Goal: Find specific page/section: Find specific page/section

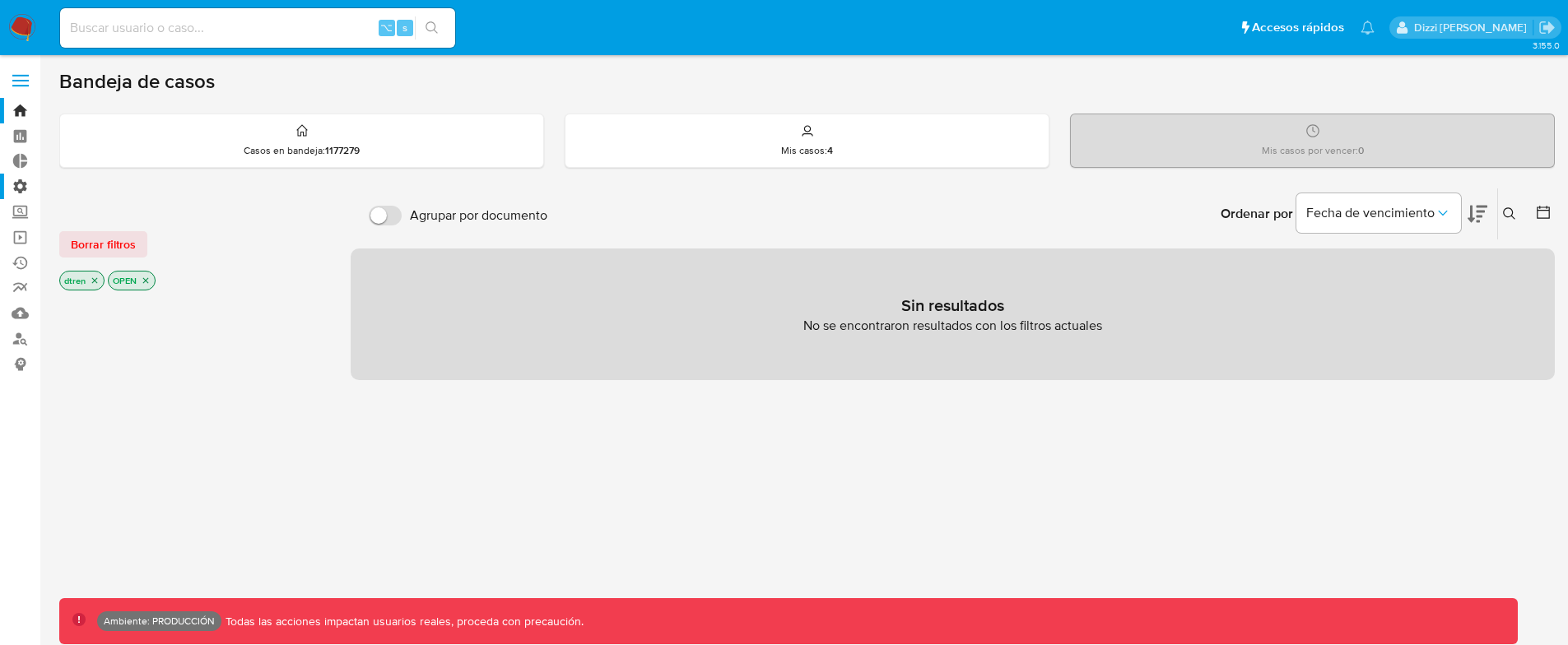
click at [10, 186] on label "Administración" at bounding box center [98, 187] width 196 height 26
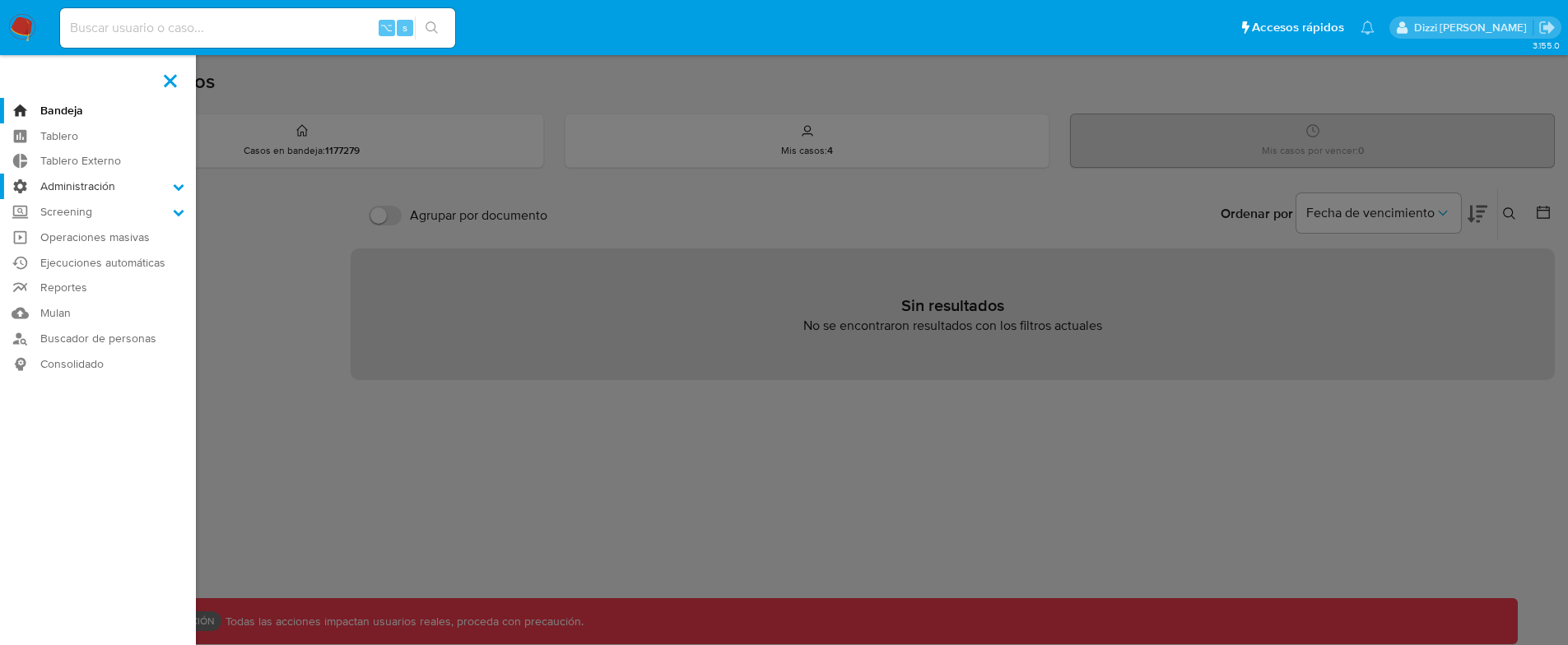
click at [0, 0] on input "Administración" at bounding box center [0, 0] width 0 height 0
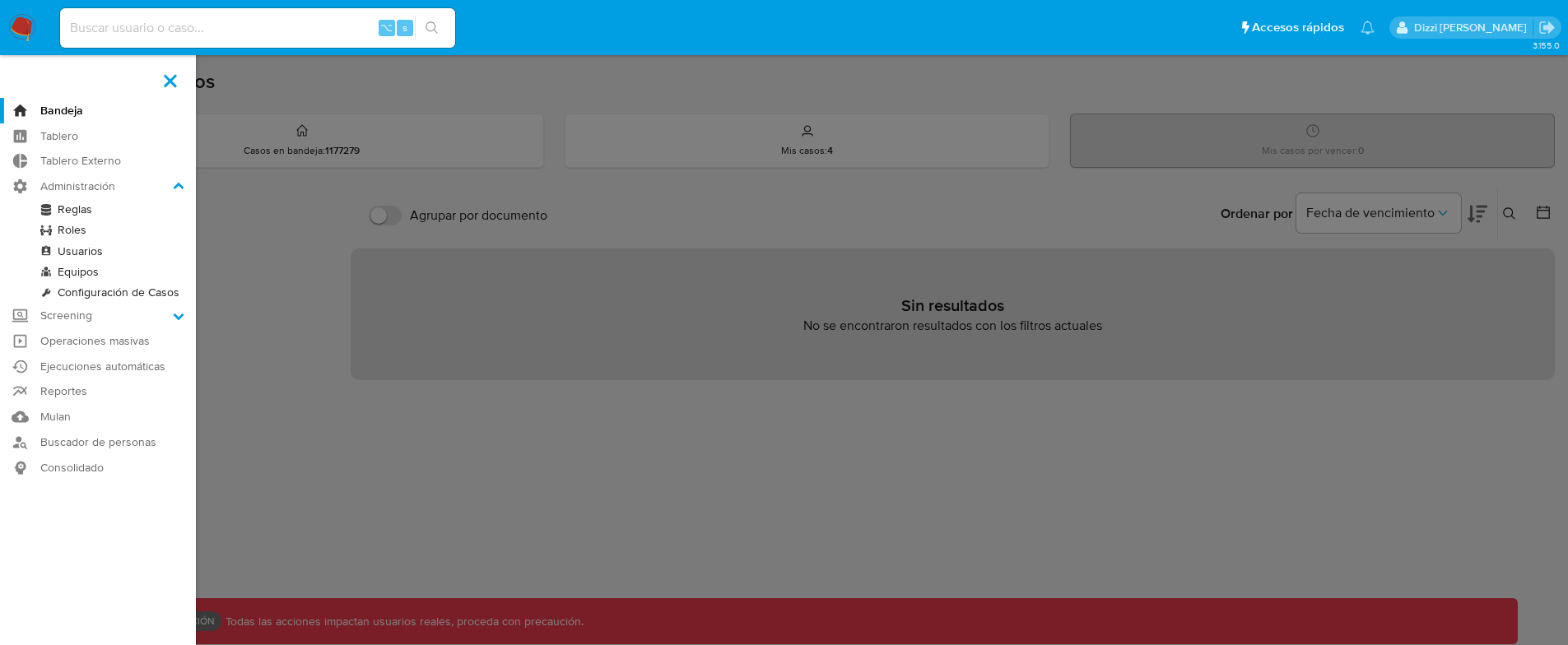
click at [66, 206] on link "Reglas" at bounding box center [98, 210] width 196 height 21
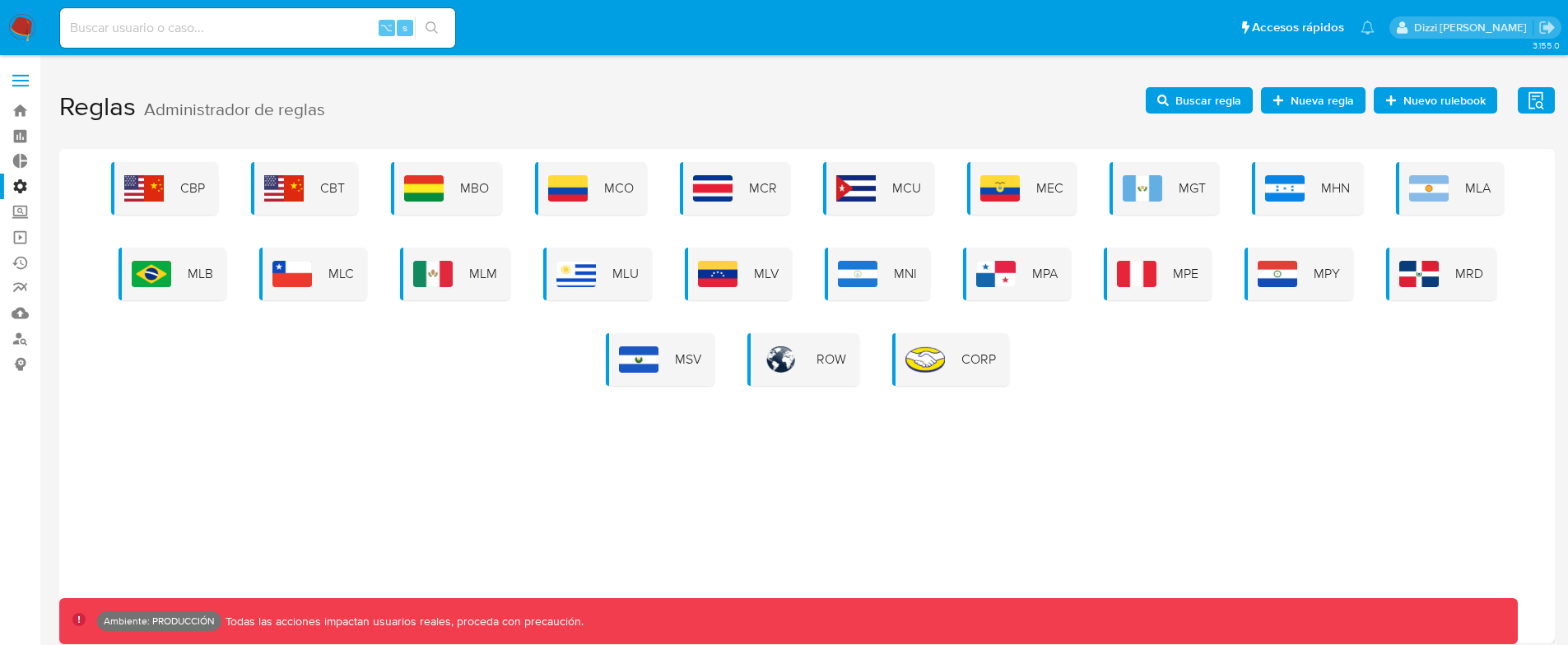
click at [1226, 97] on span "Buscar regla" at bounding box center [1209, 100] width 66 height 26
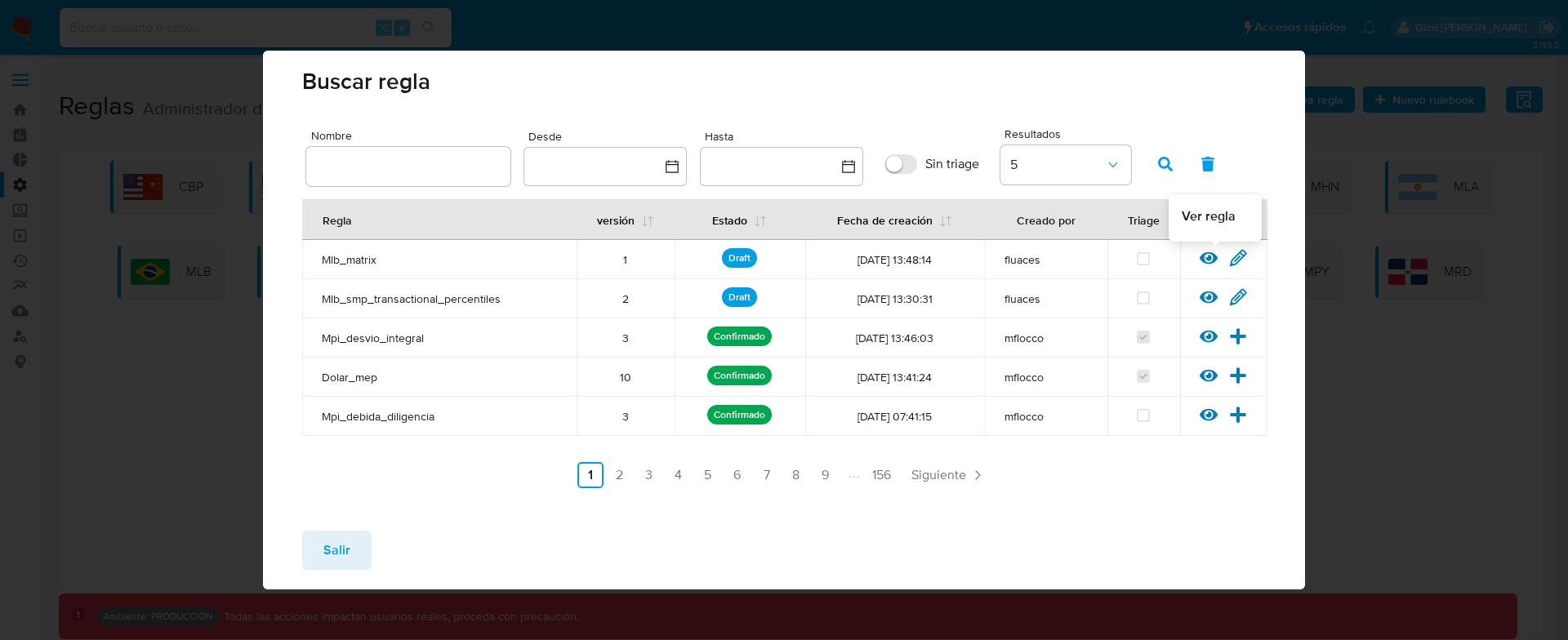
click at [1207, 259] on icon at bounding box center [1209, 259] width 18 height 13
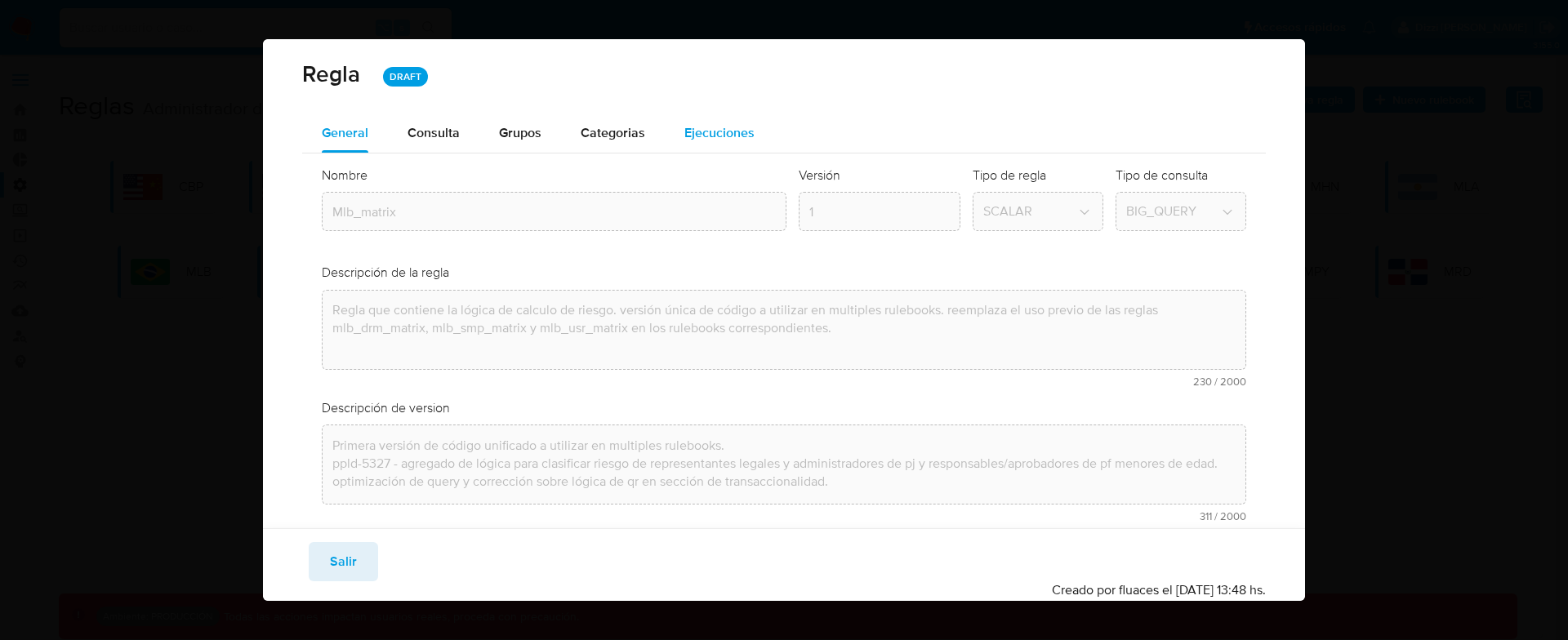
click at [720, 121] on div "Ejecuciones" at bounding box center [720, 133] width 71 height 39
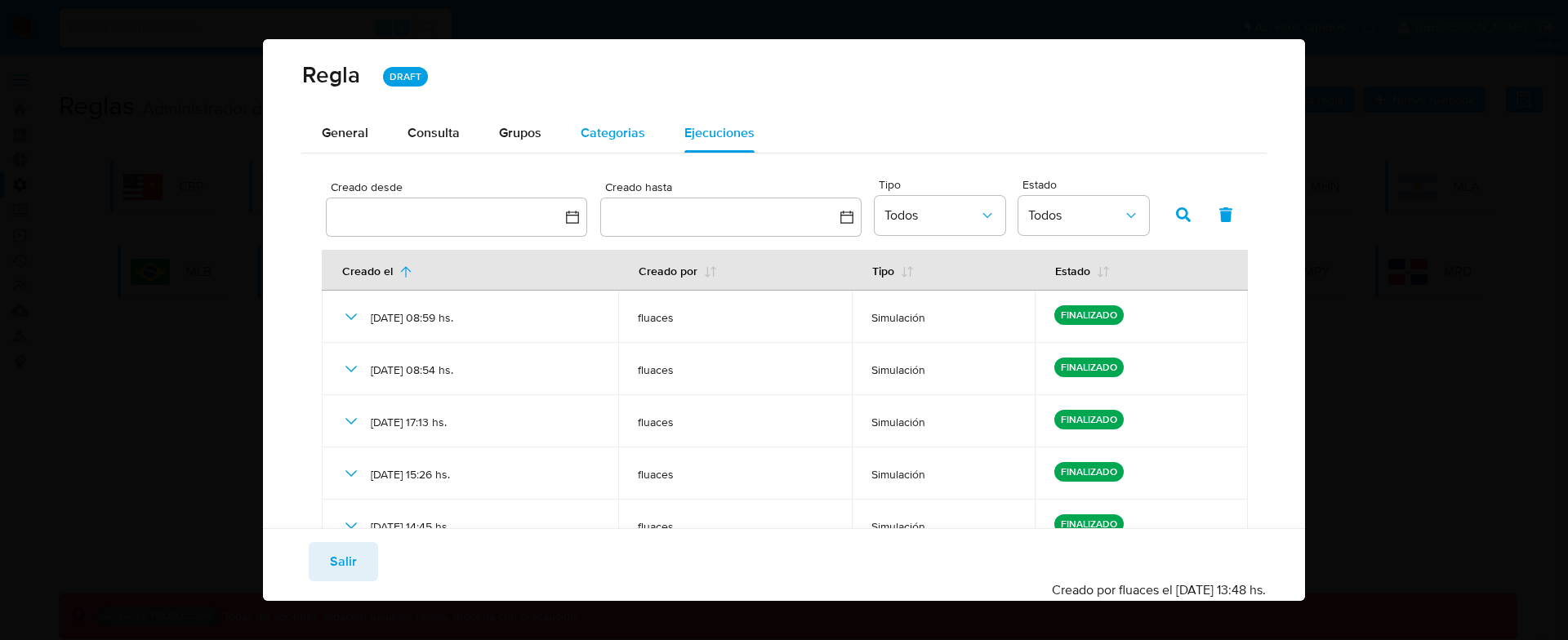
click at [632, 135] on span "Categorias" at bounding box center [612, 132] width 64 height 19
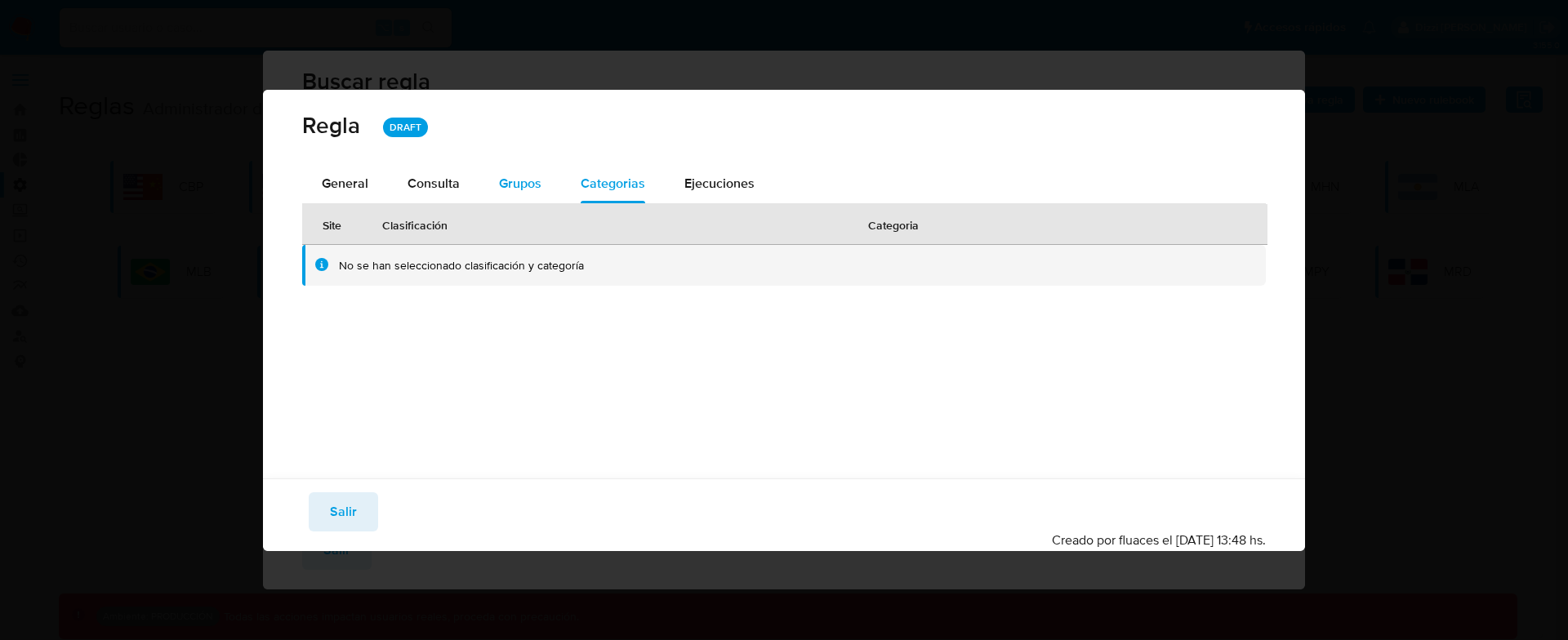
click at [490, 169] on button "Grupos" at bounding box center [520, 184] width 81 height 39
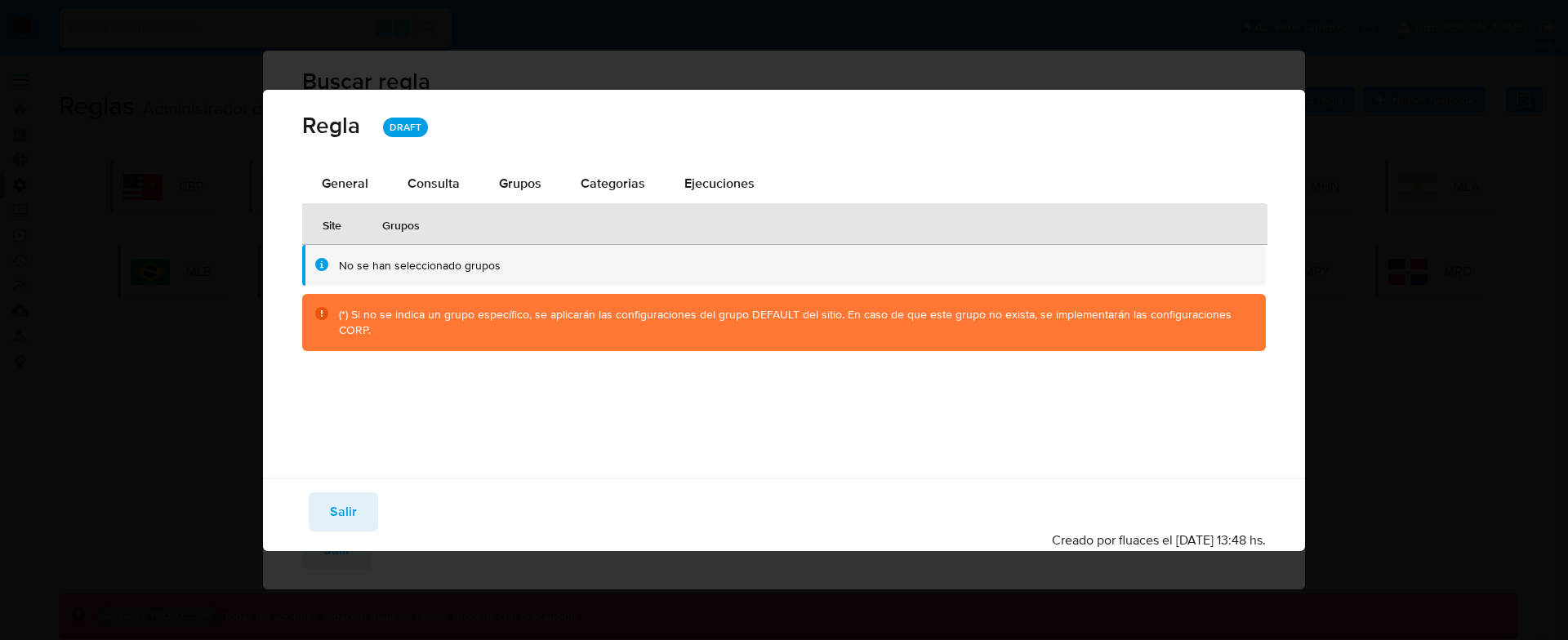
drag, startPoint x: 455, startPoint y: 177, endPoint x: 307, endPoint y: 43, distance: 199.6
click at [455, 177] on span "Consulta" at bounding box center [434, 183] width 52 height 19
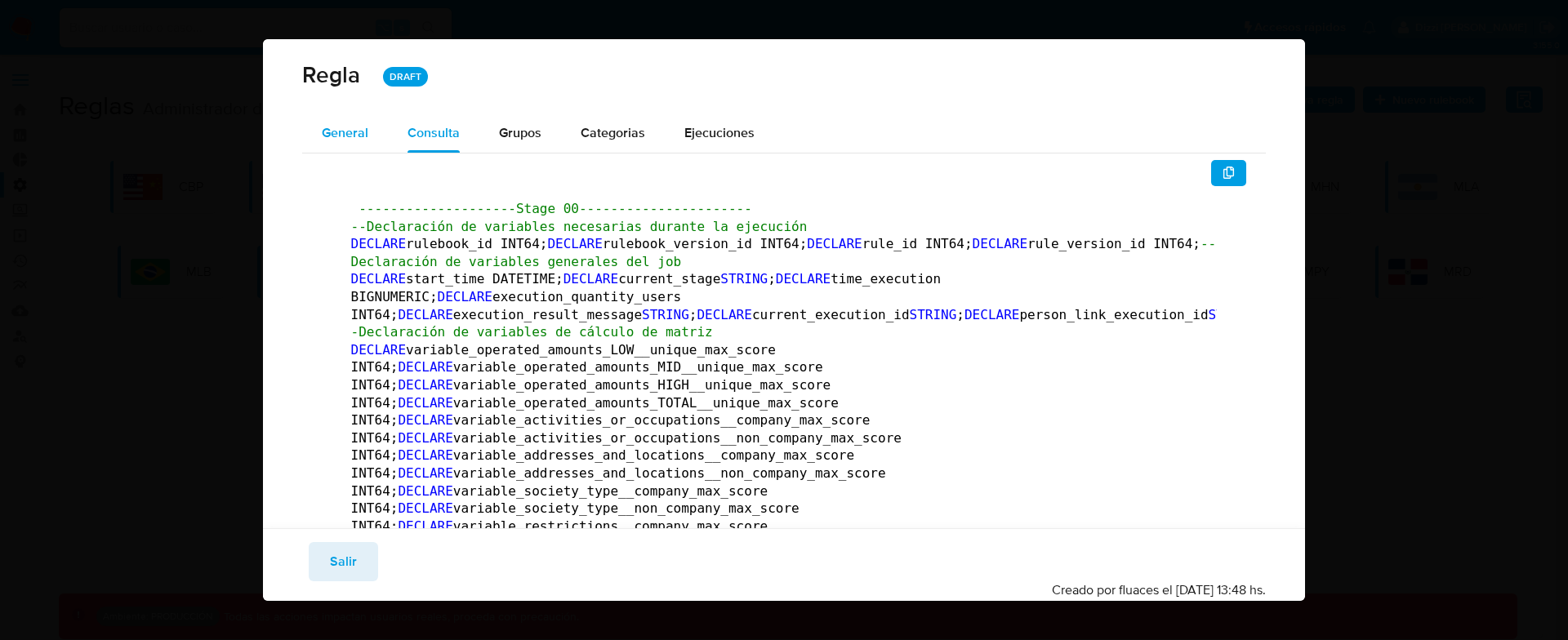
click at [356, 128] on span "General" at bounding box center [345, 132] width 46 height 19
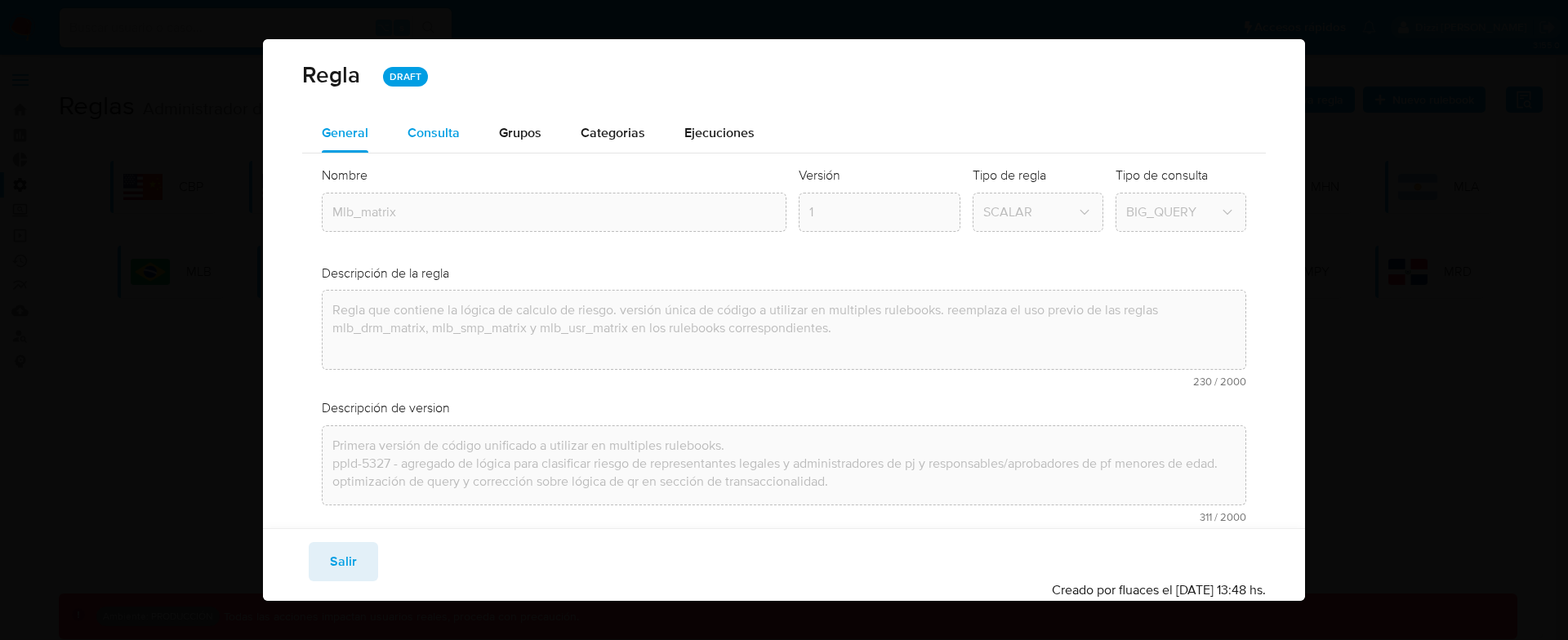
click at [442, 131] on span "Consulta" at bounding box center [434, 132] width 52 height 19
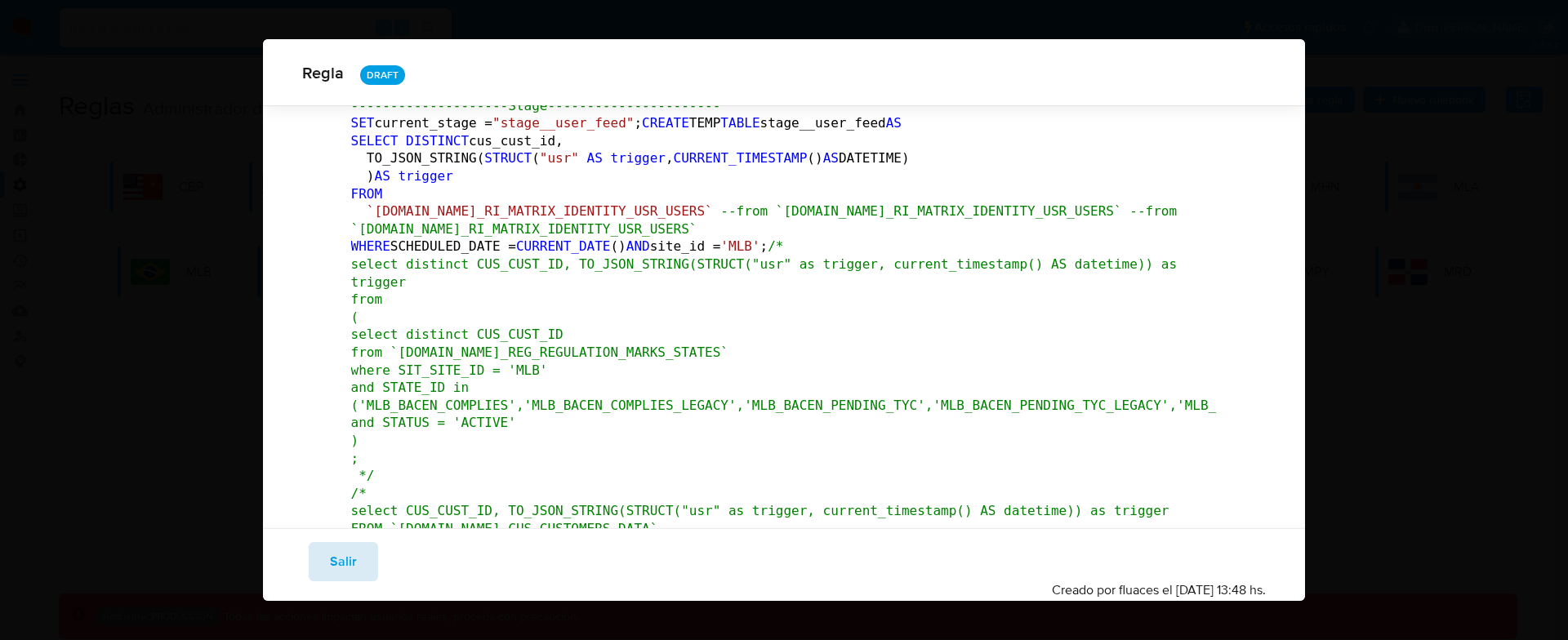
click at [335, 551] on span "Salir" at bounding box center [344, 561] width 27 height 36
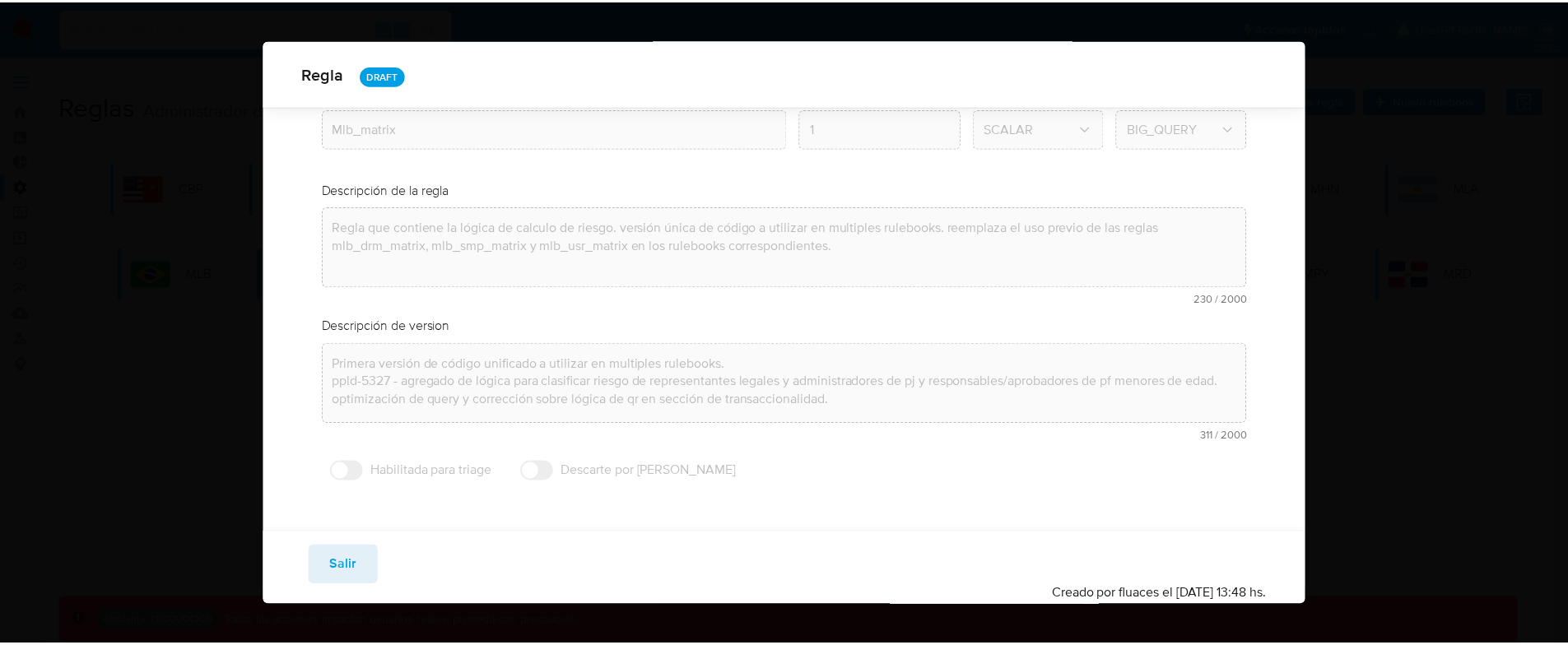
scroll to position [77, 0]
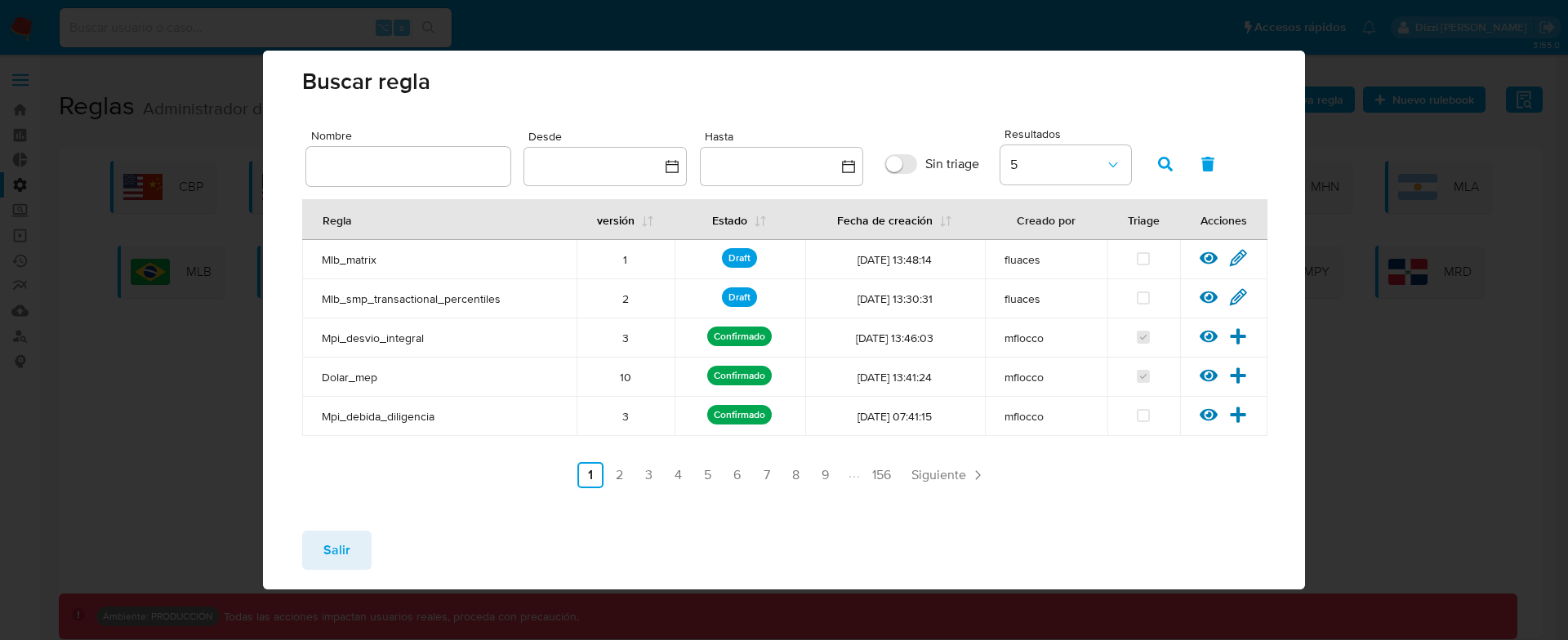
click at [327, 543] on span "Salir" at bounding box center [337, 551] width 27 height 36
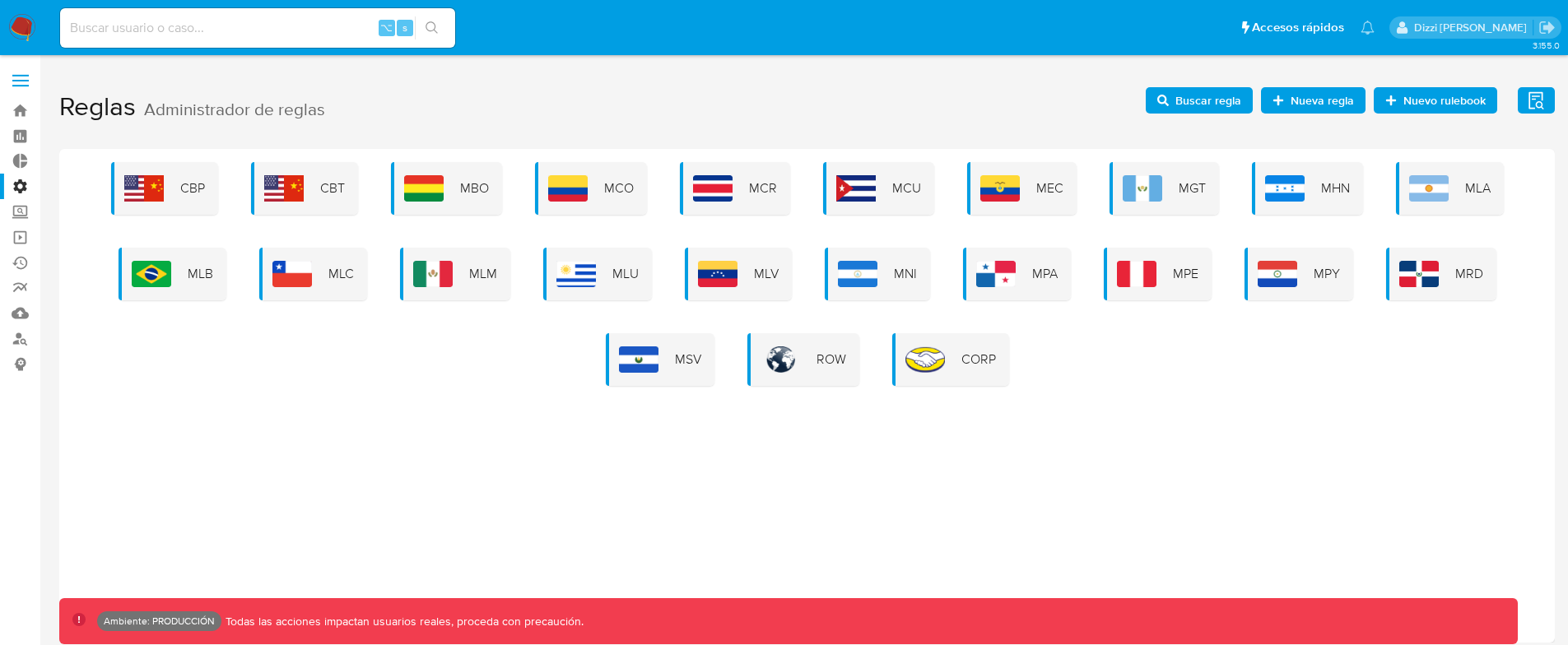
drag, startPoint x: 533, startPoint y: 527, endPoint x: 1023, endPoint y: 352, distance: 520.3
click at [535, 526] on div "CBP CBT MBO MCO MCR MCU MEC MGT MHN MLA MLB MLC MLM MLU MLV MNI MPA MPE MPY MRD…" at bounding box center [807, 395] width 1496 height 494
click at [1175, 103] on span "Buscar regla" at bounding box center [1200, 100] width 84 height 23
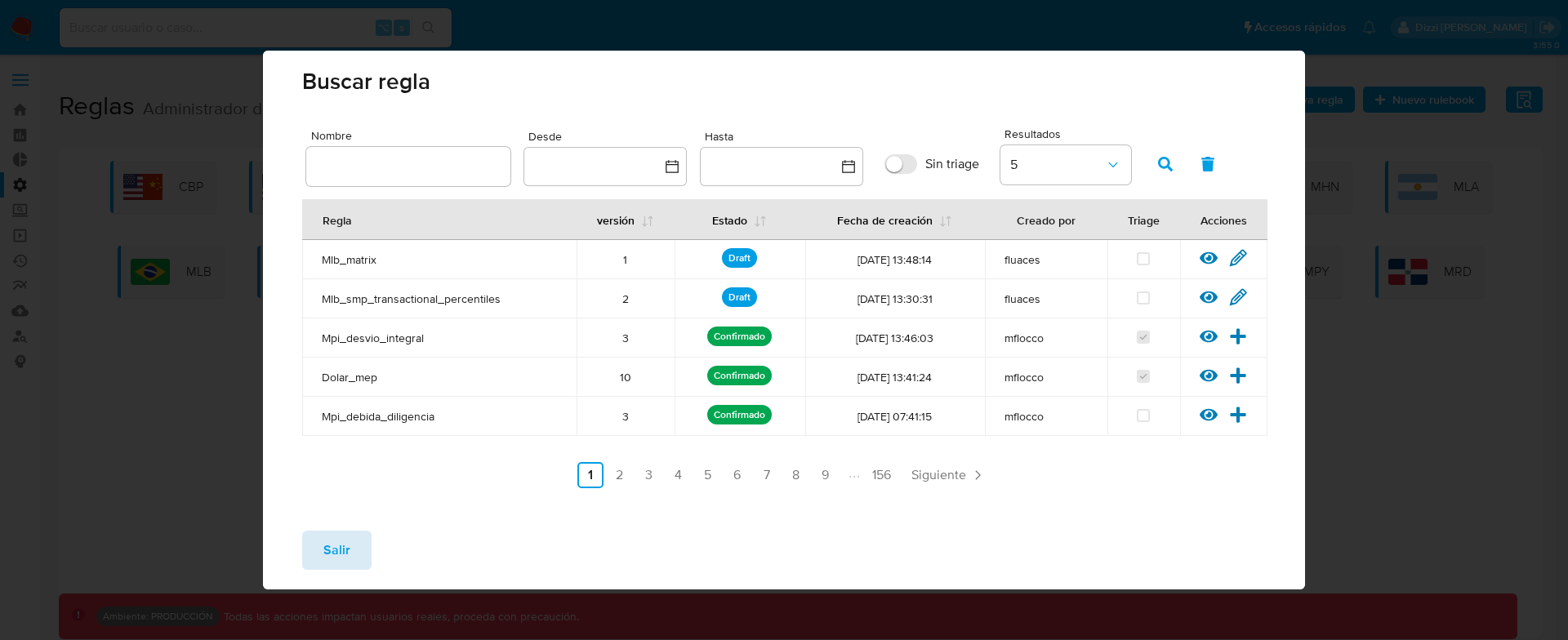
click at [341, 553] on span "Salir" at bounding box center [337, 551] width 27 height 36
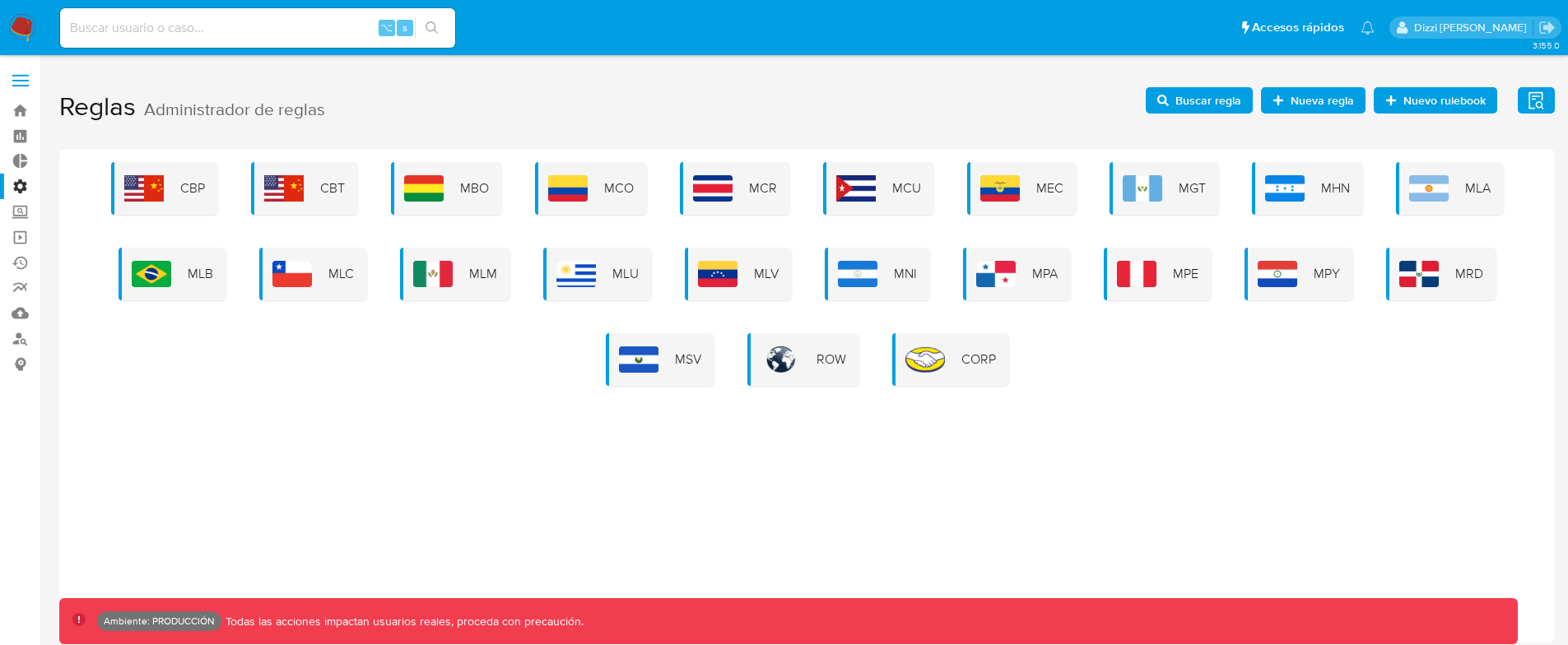
click at [1074, 463] on div "CBP CBT MBO MCO MCR MCU MEC MGT MHN MLA MLB MLC MLM MLU MLV MNI MPA MPE MPY MRD…" at bounding box center [807, 395] width 1496 height 494
click at [1307, 99] on span "Nueva regla" at bounding box center [1323, 100] width 64 height 26
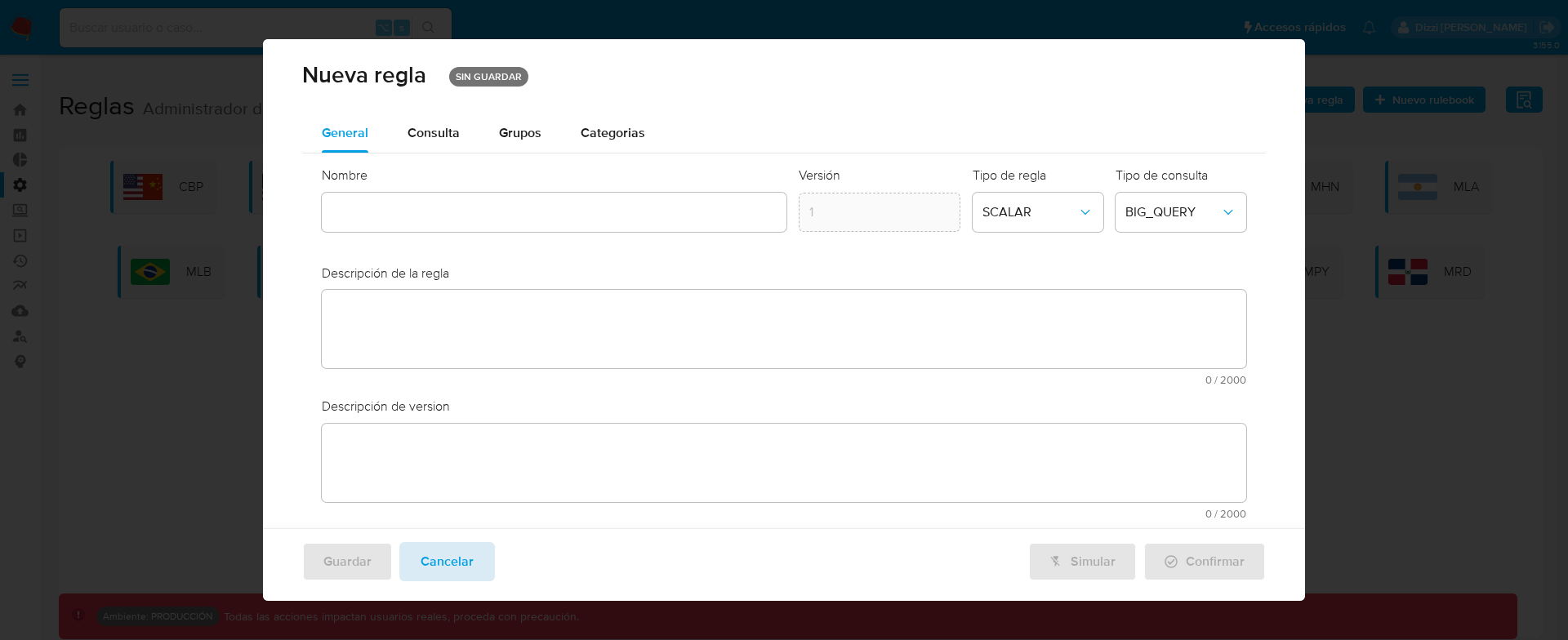
click at [451, 554] on span "Cancelar" at bounding box center [447, 561] width 53 height 36
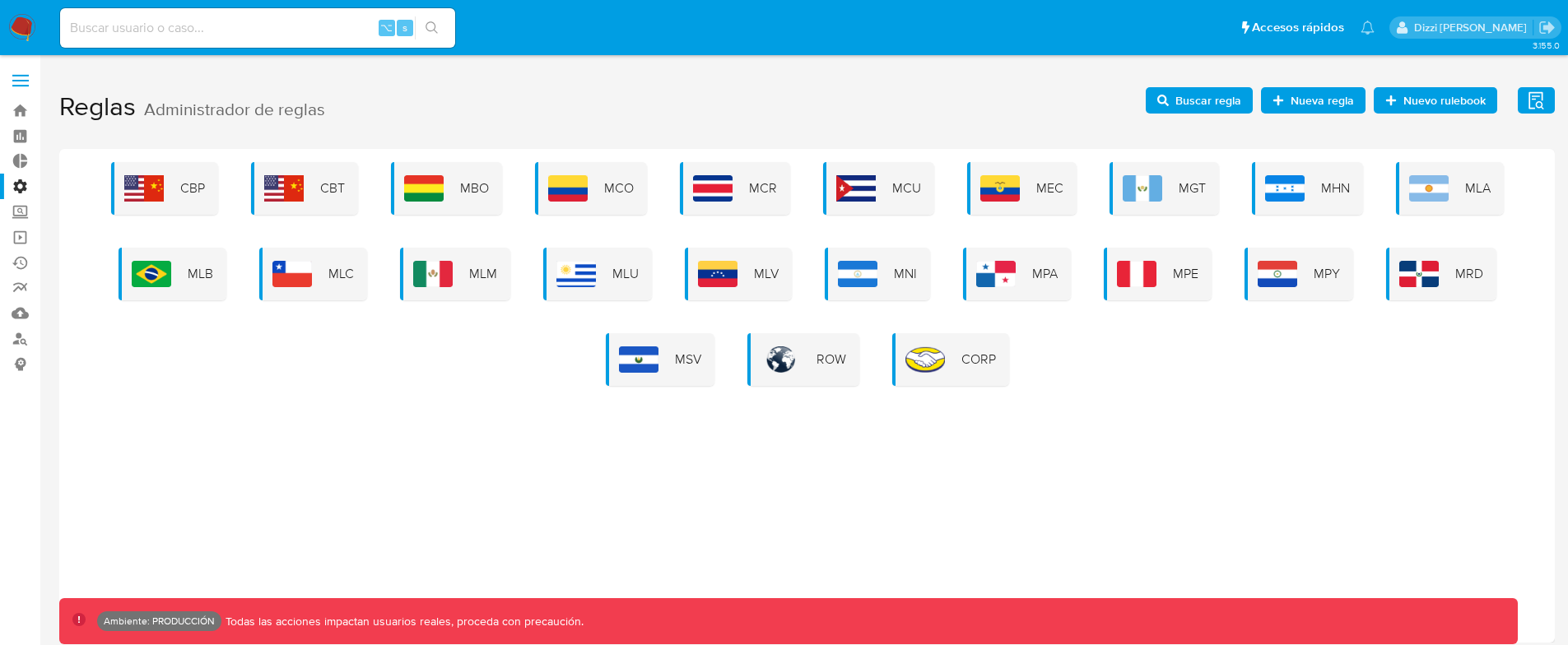
click at [991, 501] on div "CBP CBT MBO MCO MCR MCU MEC MGT MHN MLA MLB MLC MLM MLU MLV MNI MPA MPE MPY MRD…" at bounding box center [807, 395] width 1496 height 494
click at [1359, 101] on button "Nueva regla" at bounding box center [1313, 100] width 105 height 26
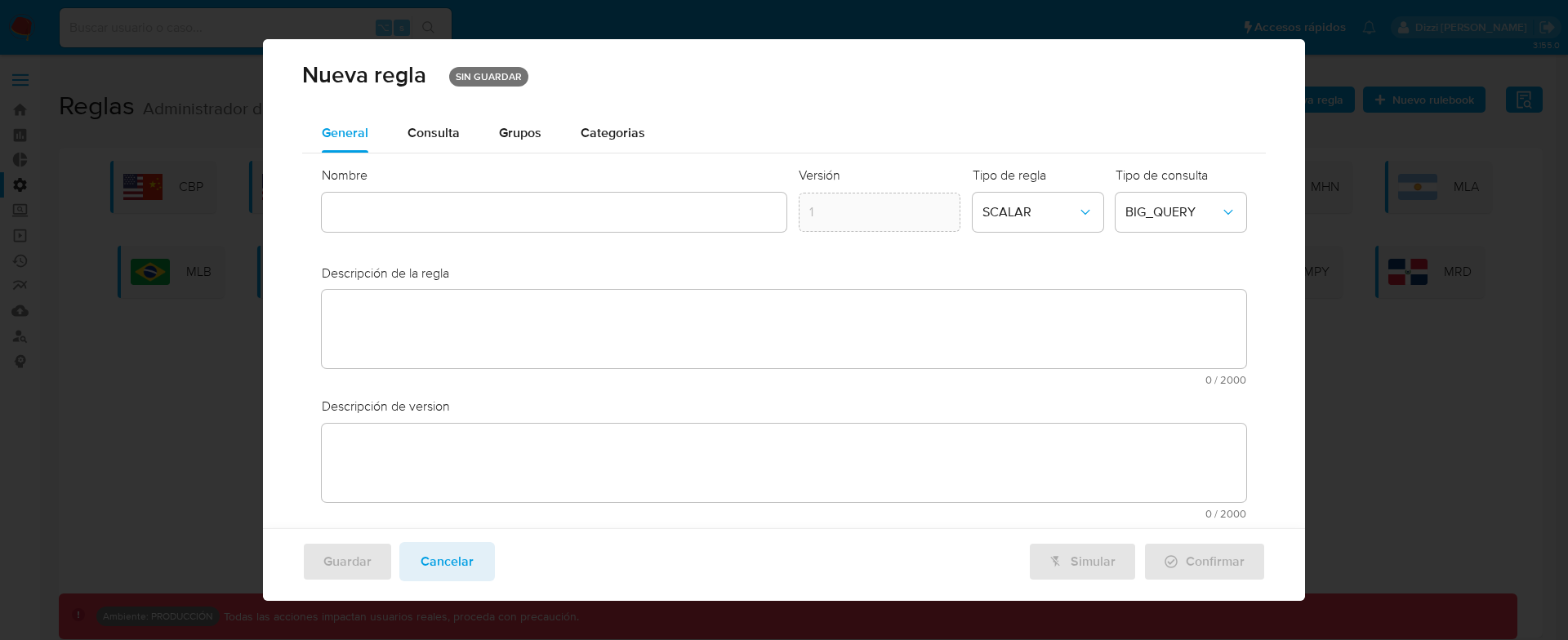
click at [640, 133] on span "Categorias" at bounding box center [612, 132] width 64 height 19
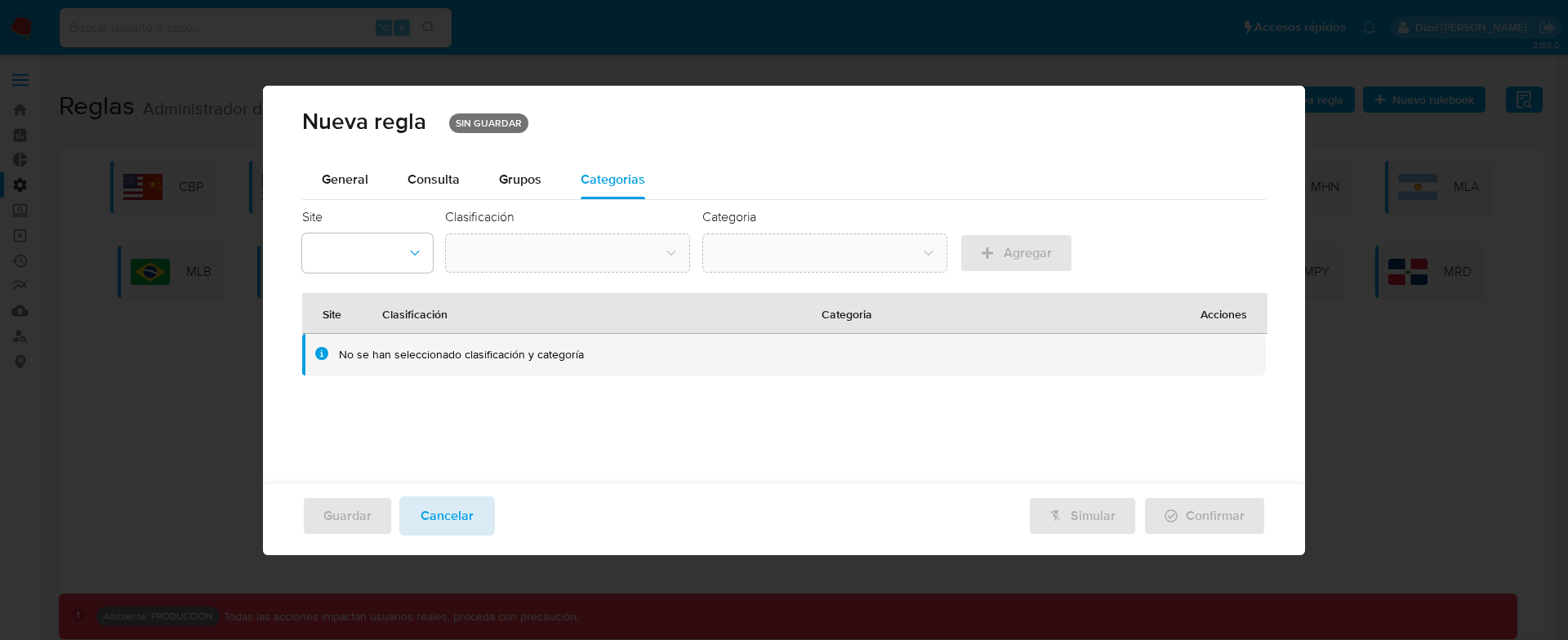
click at [469, 522] on span "Cancelar" at bounding box center [447, 516] width 53 height 36
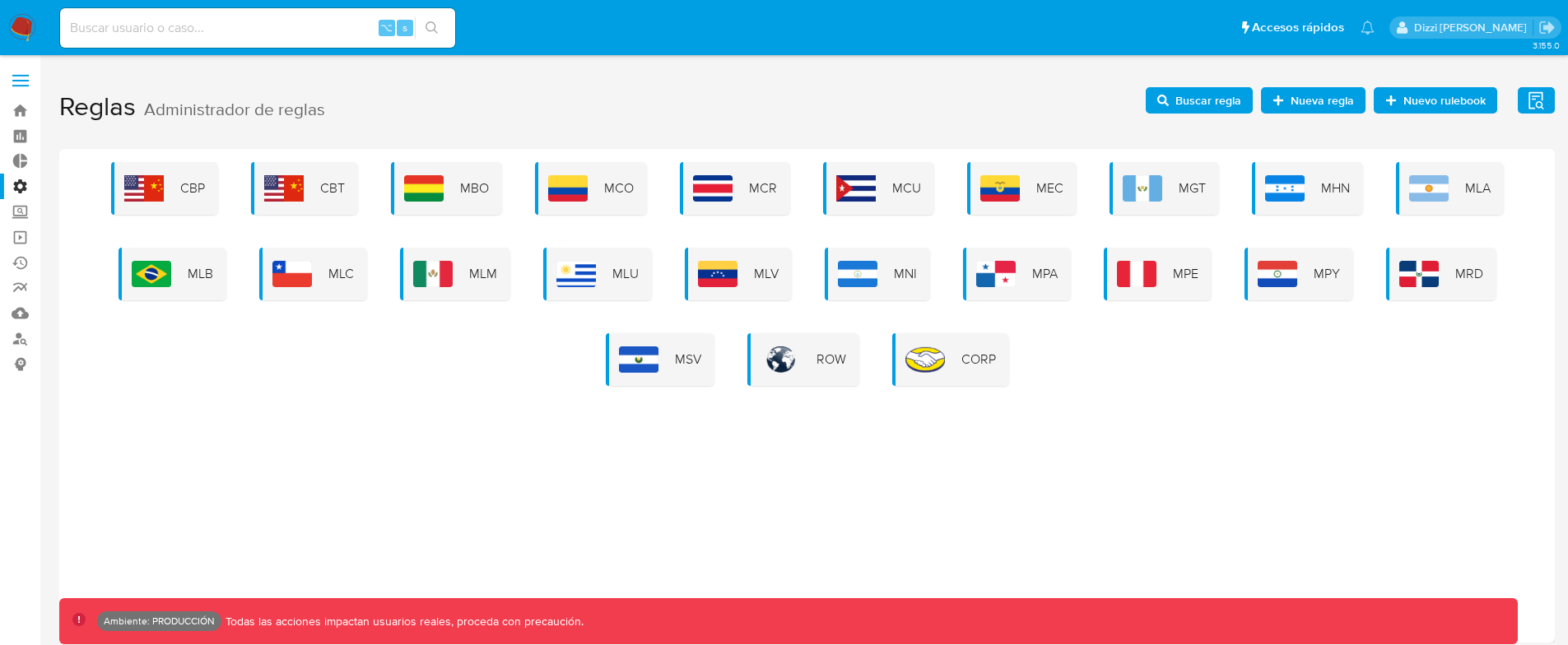
click at [972, 504] on div "CBP CBT MBO MCO MCR MCU MEC MGT MHN MLA MLB MLC MLM MLU MLV MNI MPA MPE MPY MRD…" at bounding box center [807, 395] width 1496 height 494
click at [1466, 187] on span "MLA" at bounding box center [1478, 189] width 26 height 18
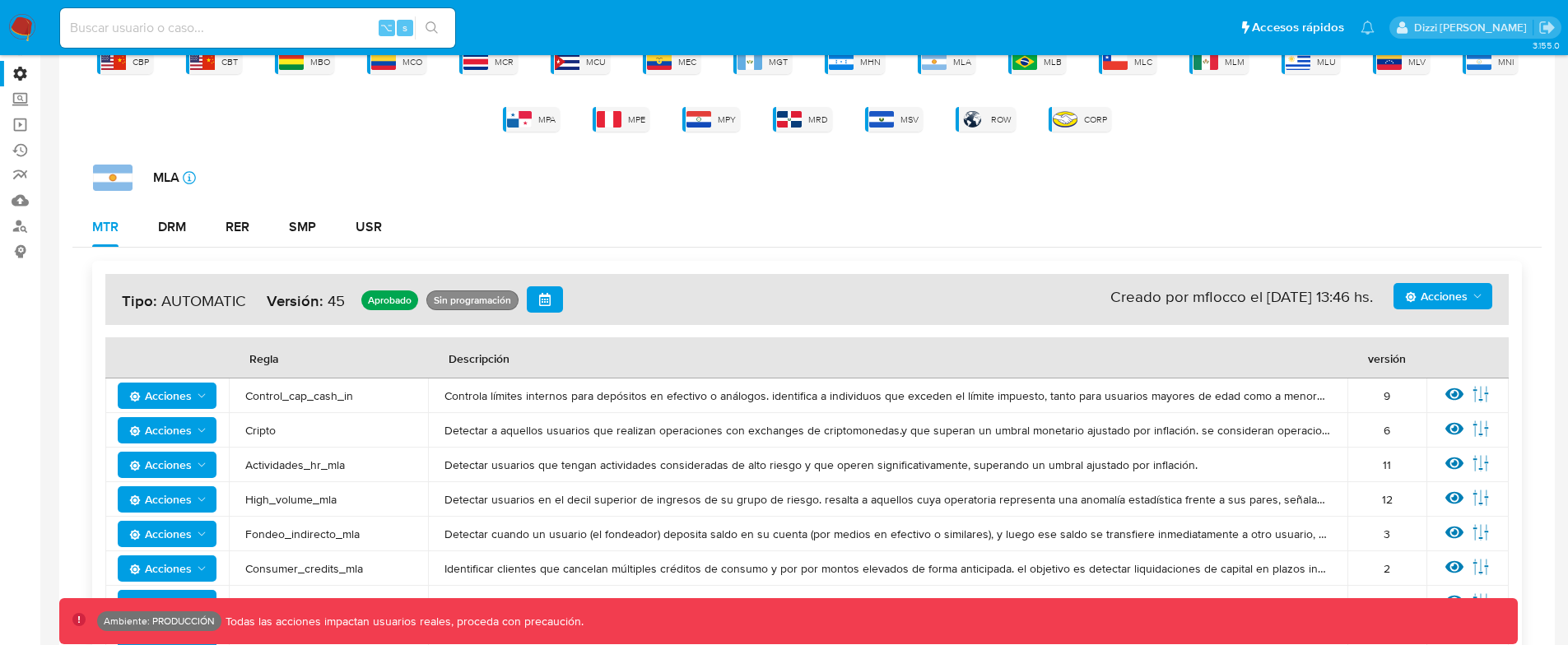
scroll to position [0, 0]
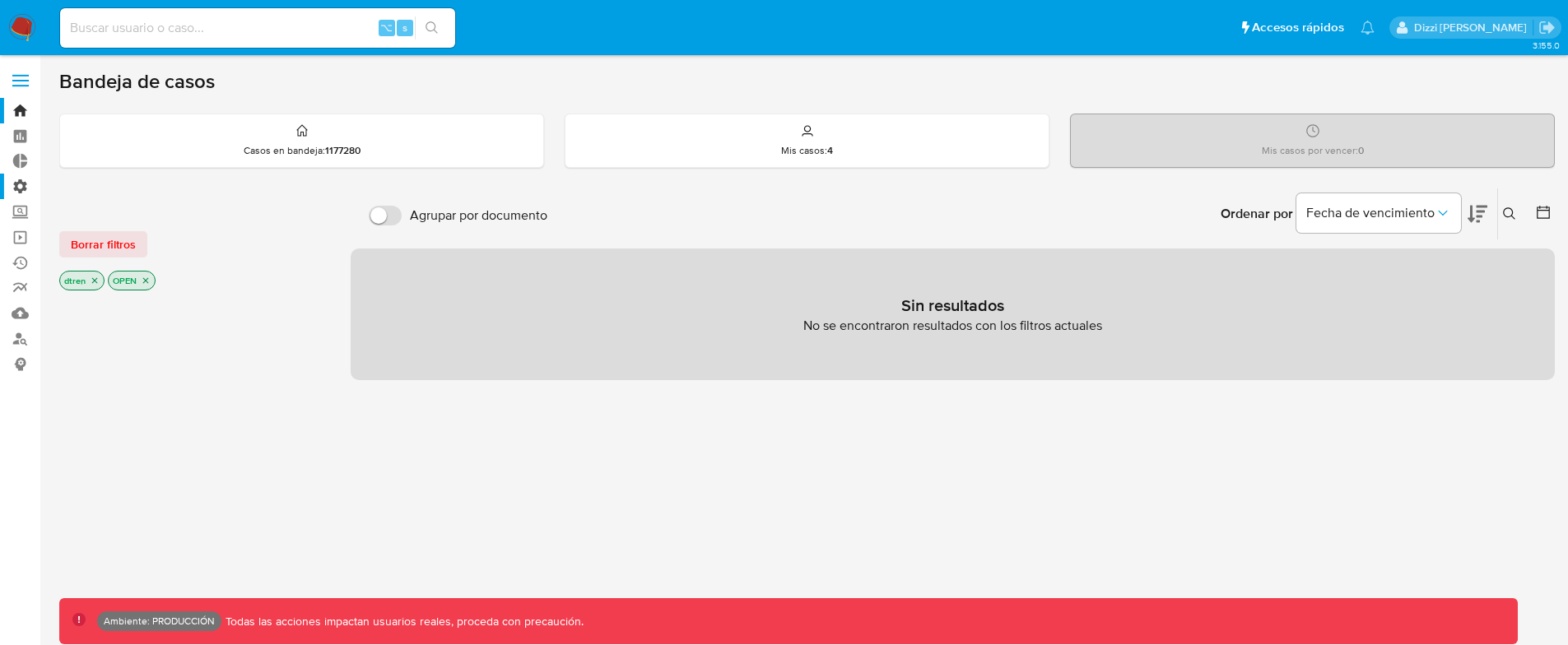
click at [21, 181] on label "Administración" at bounding box center [98, 187] width 196 height 26
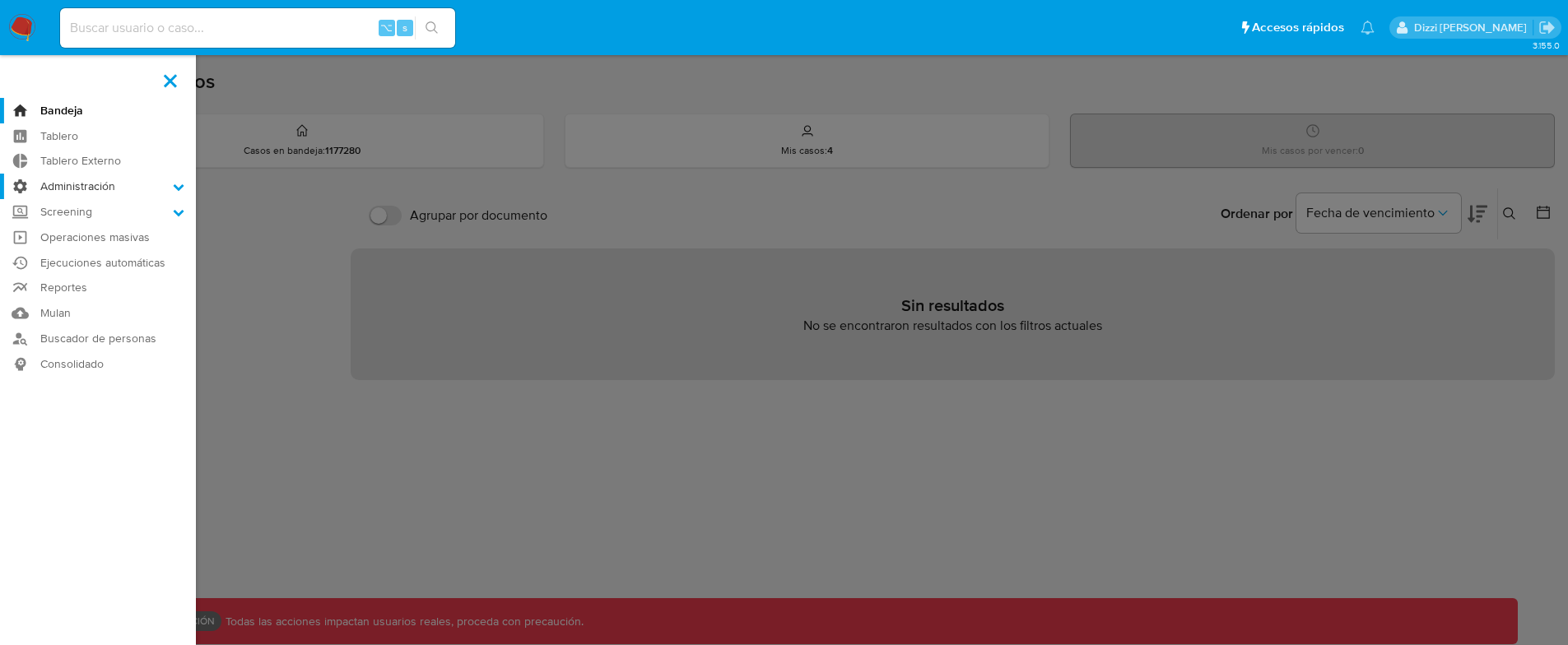
click at [0, 0] on input "Administración" at bounding box center [0, 0] width 0 height 0
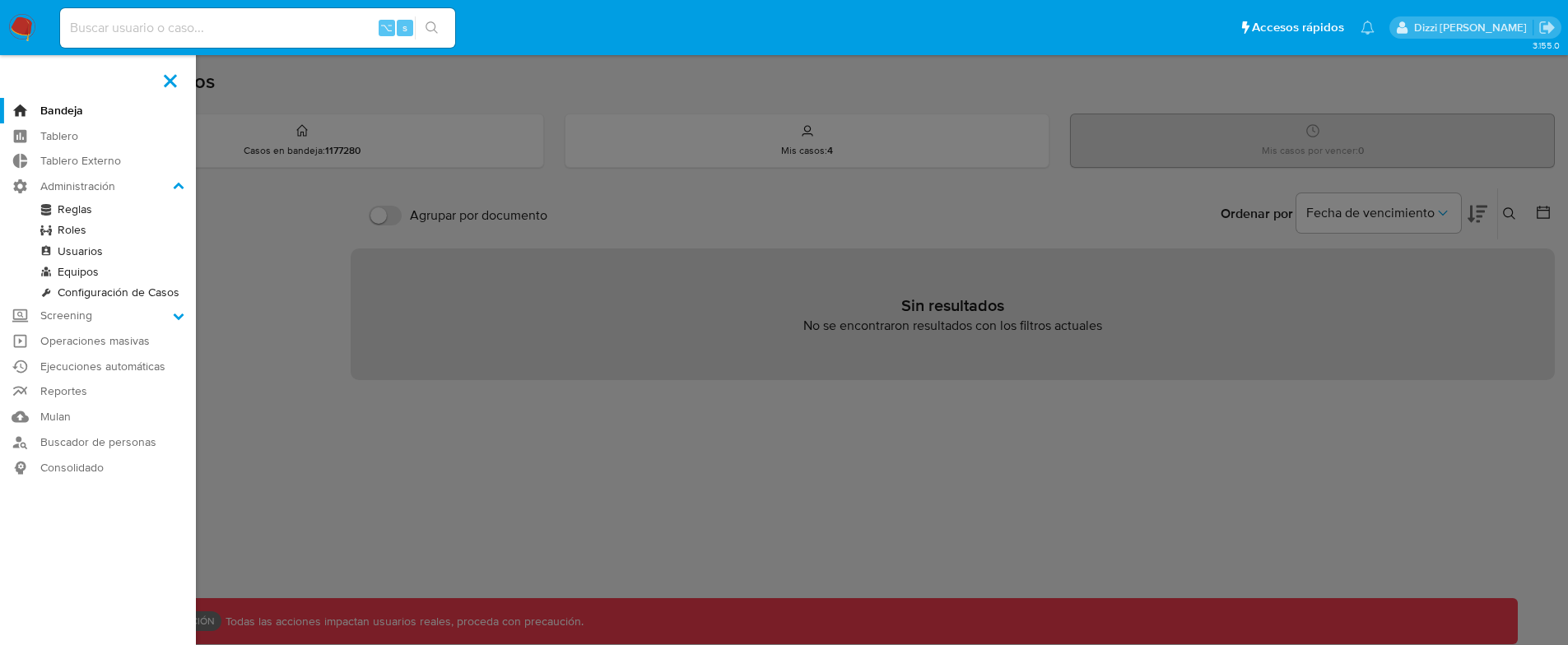
click at [72, 202] on link "Reglas" at bounding box center [98, 210] width 196 height 21
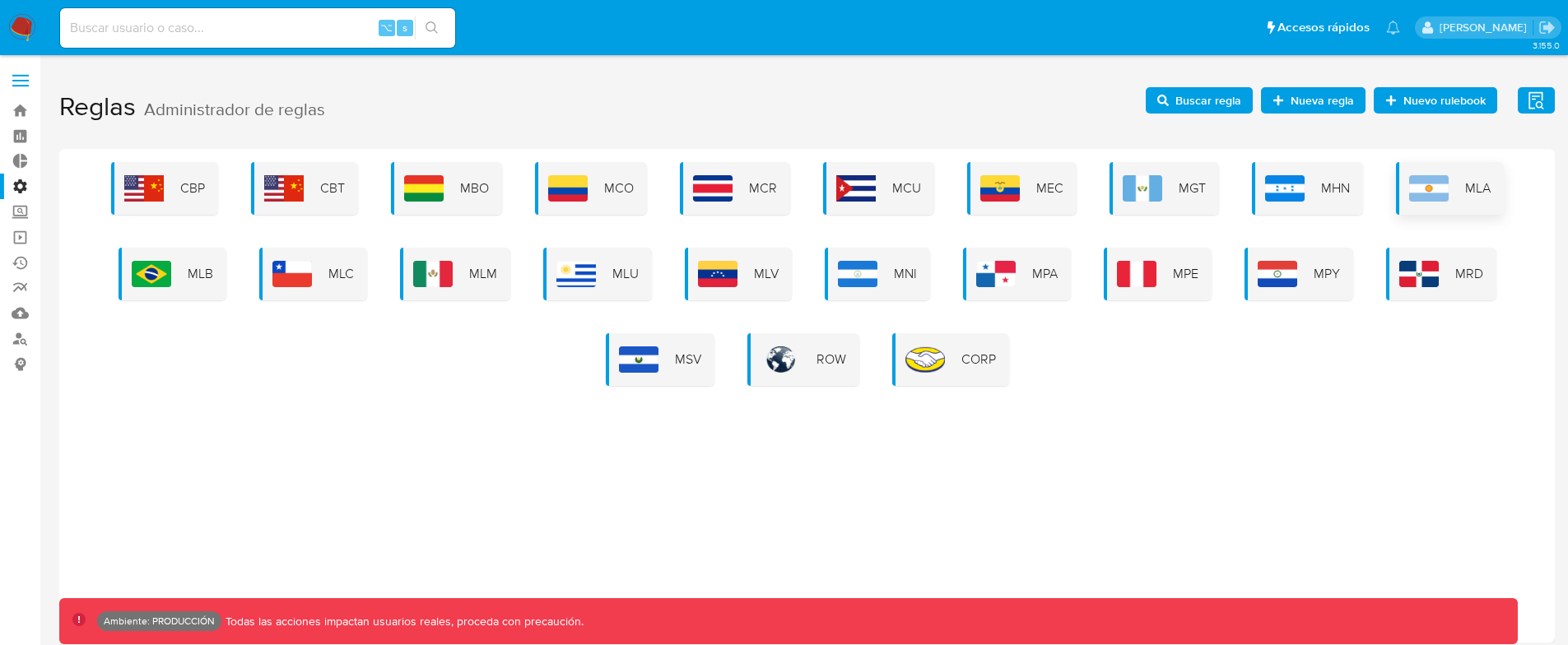
click at [1414, 169] on div "MLA" at bounding box center [1450, 189] width 108 height 53
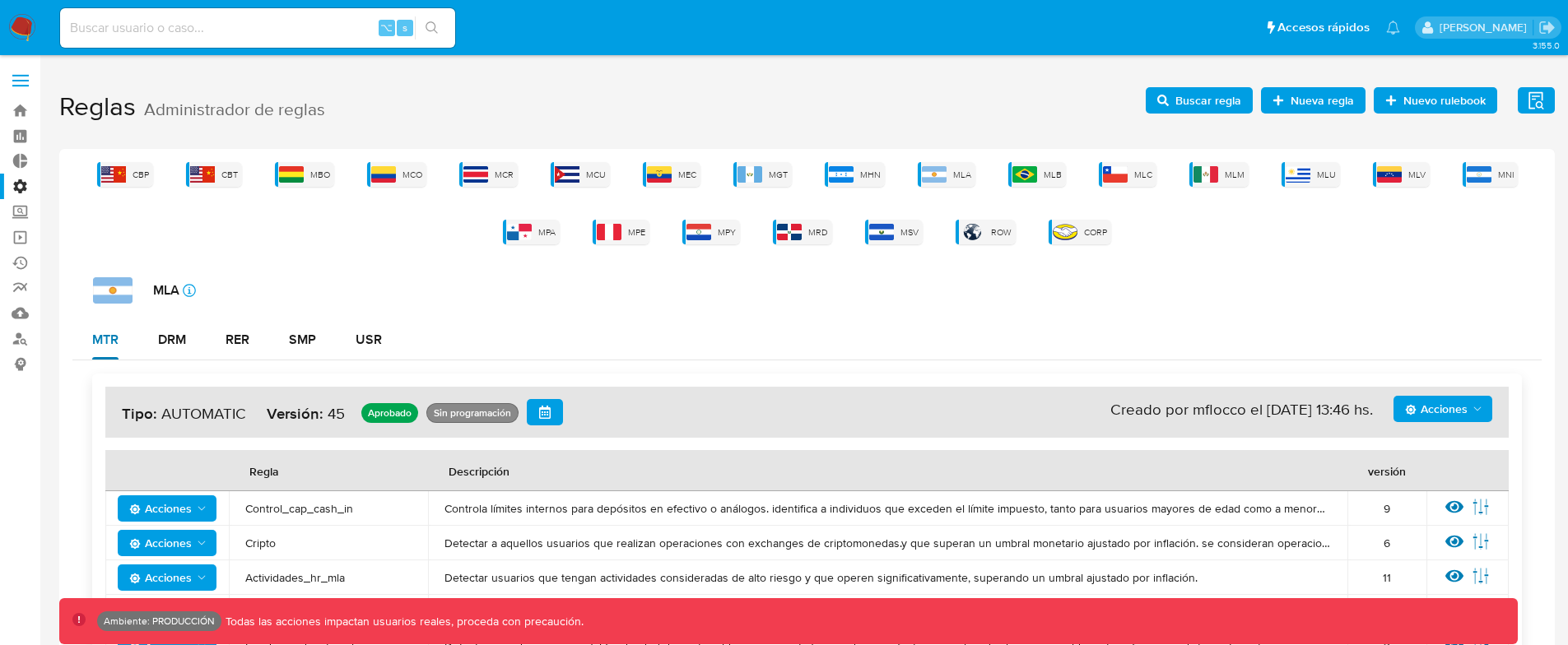
click at [109, 343] on div "MTR" at bounding box center [105, 340] width 26 height 13
click at [415, 162] on div "MCO" at bounding box center [397, 174] width 59 height 25
click at [489, 174] on img at bounding box center [475, 174] width 25 height 16
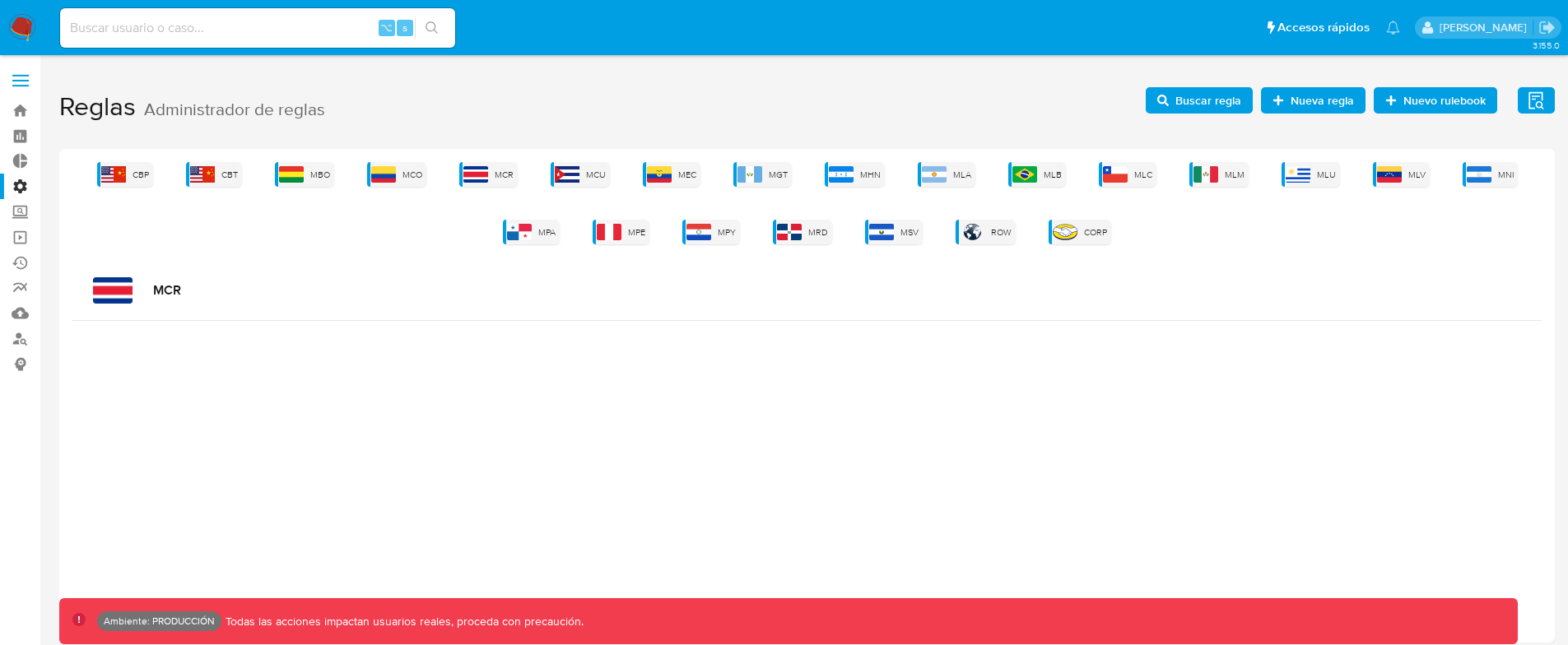
click at [914, 175] on div "CBP CBT MBO MCO MCR MCU MEC MGT MHN MLA MLB MLC MLM MLU MLV MNI MPA MPE MPY MRD…" at bounding box center [807, 203] width 1470 height 82
click at [928, 172] on img at bounding box center [934, 174] width 25 height 16
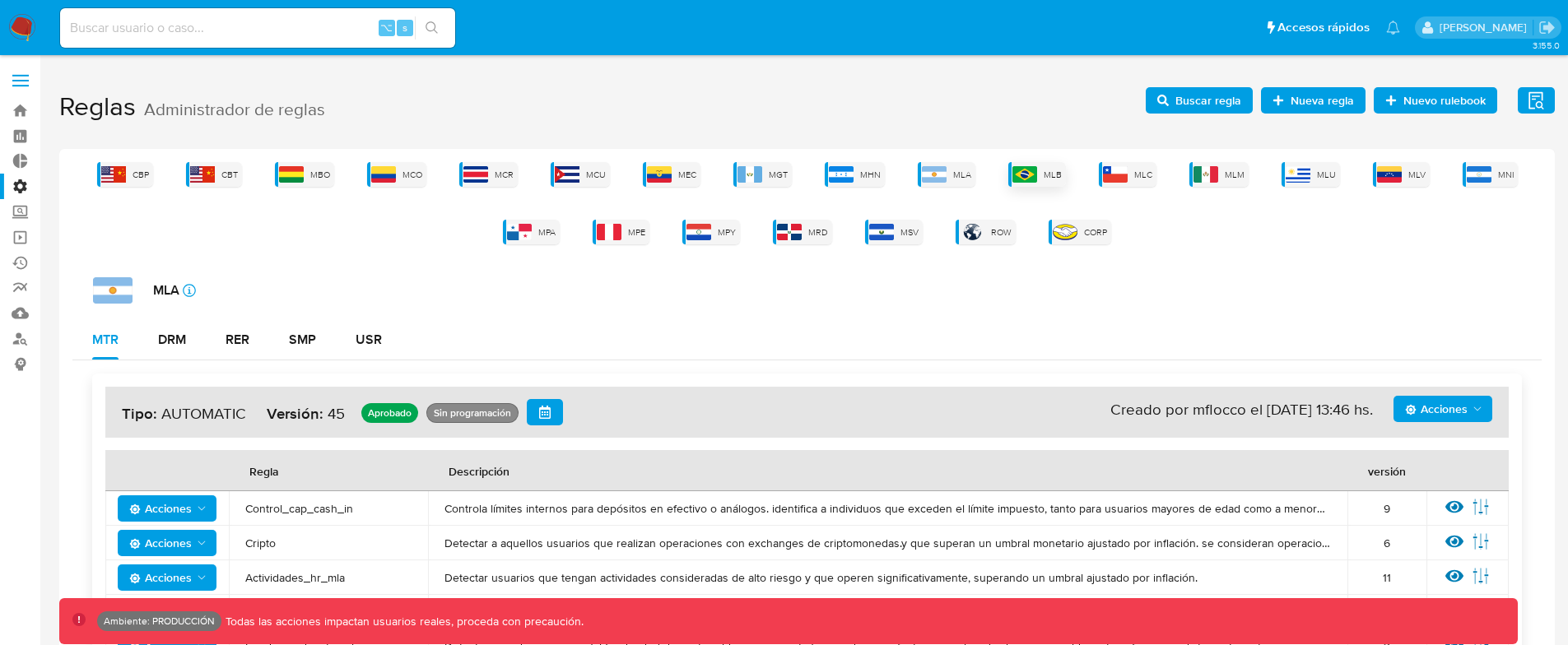
click at [1027, 177] on img at bounding box center [1025, 174] width 25 height 16
click at [1137, 176] on span "MLC" at bounding box center [1143, 175] width 18 height 13
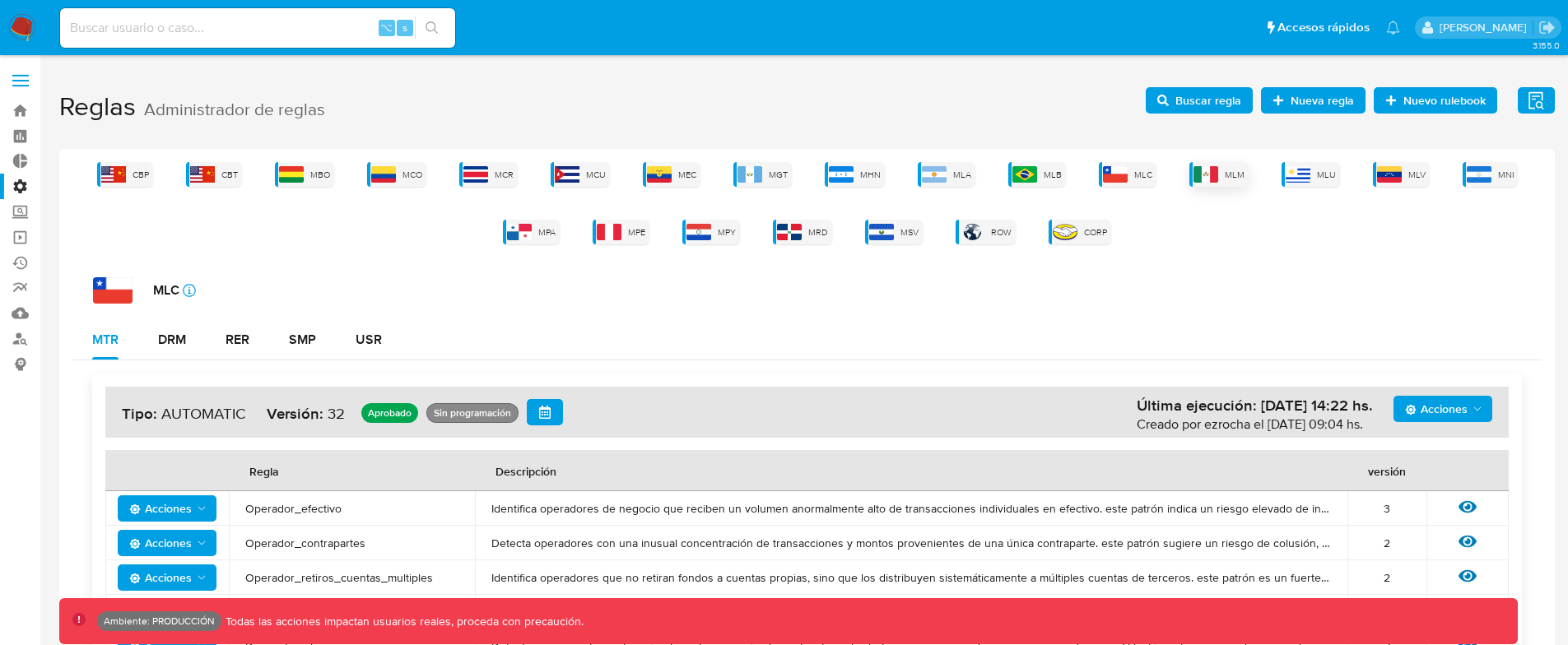
click at [1211, 164] on div "MLM" at bounding box center [1219, 174] width 59 height 25
click at [1298, 179] on img at bounding box center [1298, 174] width 25 height 16
click at [1383, 166] on img at bounding box center [1389, 174] width 25 height 16
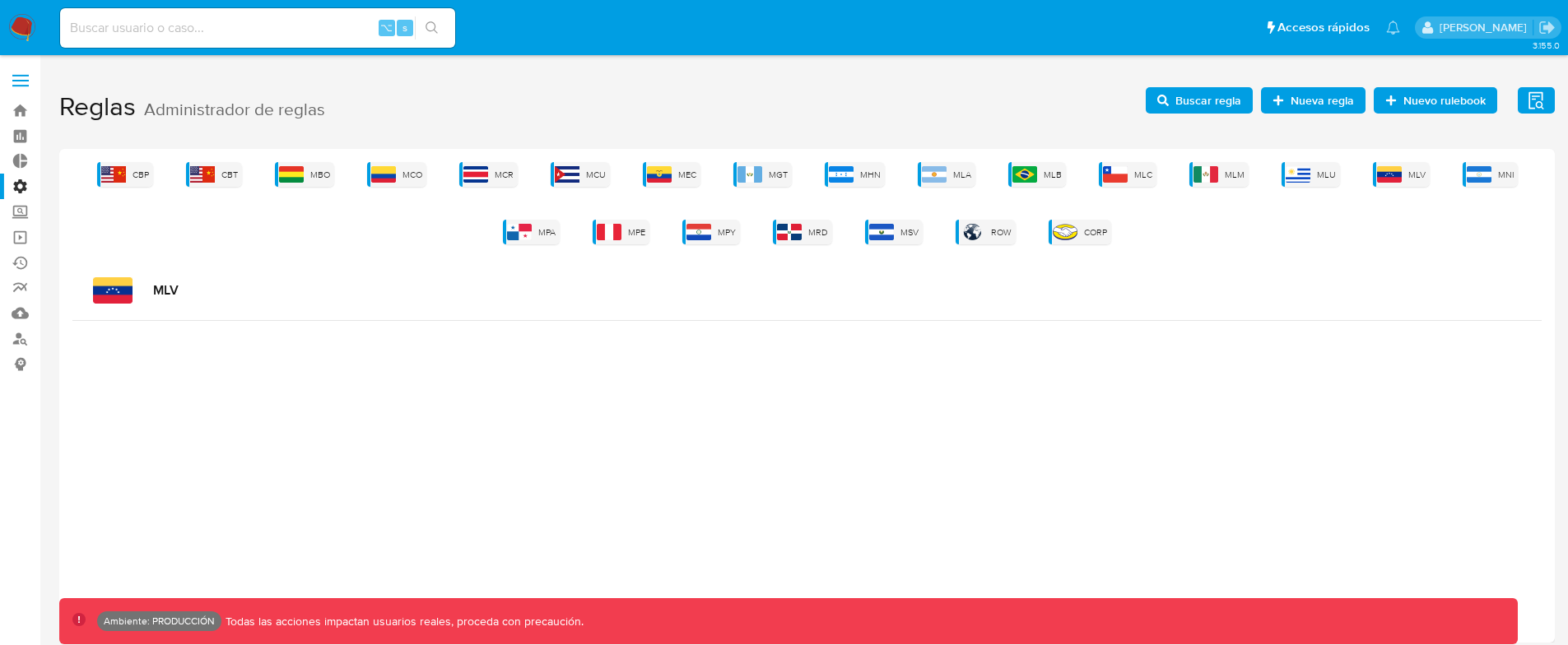
click at [1456, 166] on div "CBP CBT MBO MCO MCR MCU MEC MGT MHN MLA MLB MLC MLM MLU MLV MNI MPA MPE MPY MRD…" at bounding box center [807, 203] width 1470 height 82
click at [1470, 169] on img at bounding box center [1479, 174] width 25 height 16
click at [522, 230] on img at bounding box center [519, 232] width 25 height 16
click at [622, 228] on img at bounding box center [609, 232] width 25 height 16
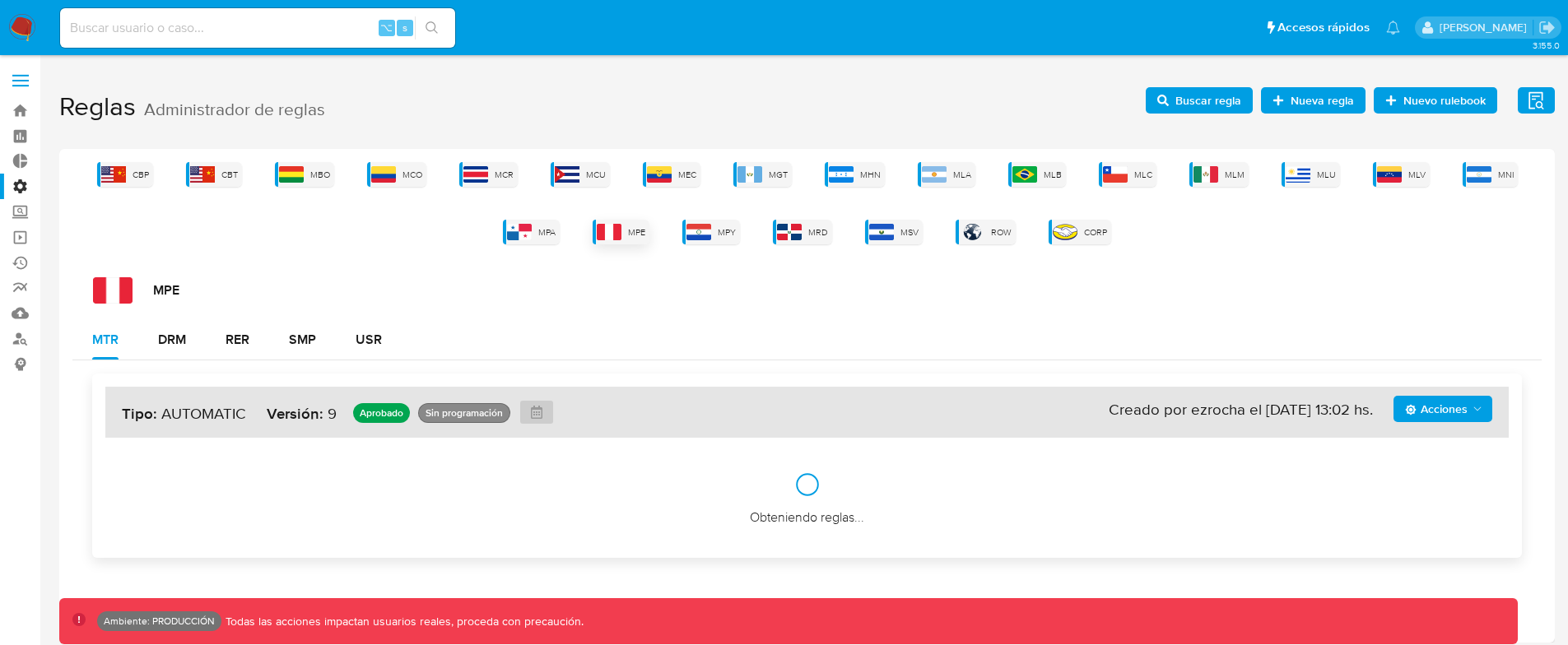
click at [638, 241] on div "MPE" at bounding box center [621, 231] width 57 height 25
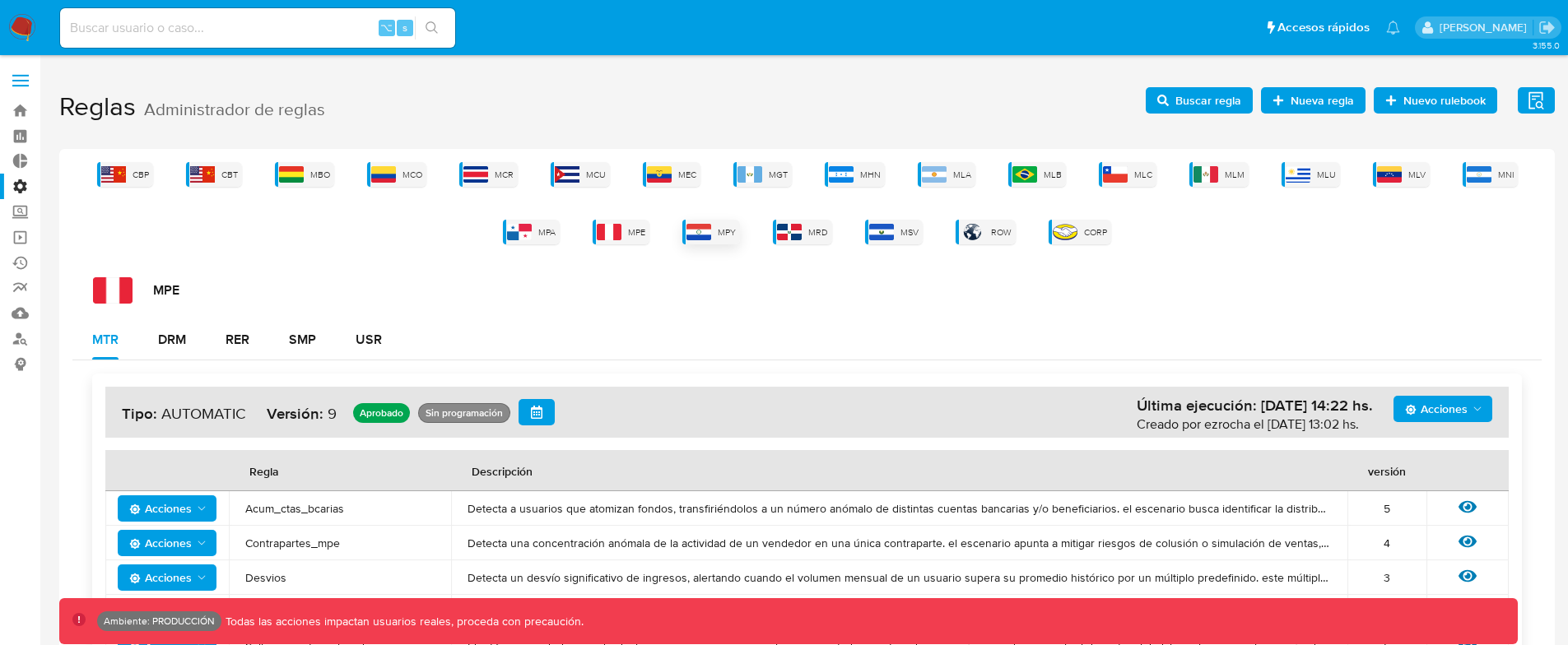
click at [720, 229] on span "MPY" at bounding box center [727, 232] width 18 height 13
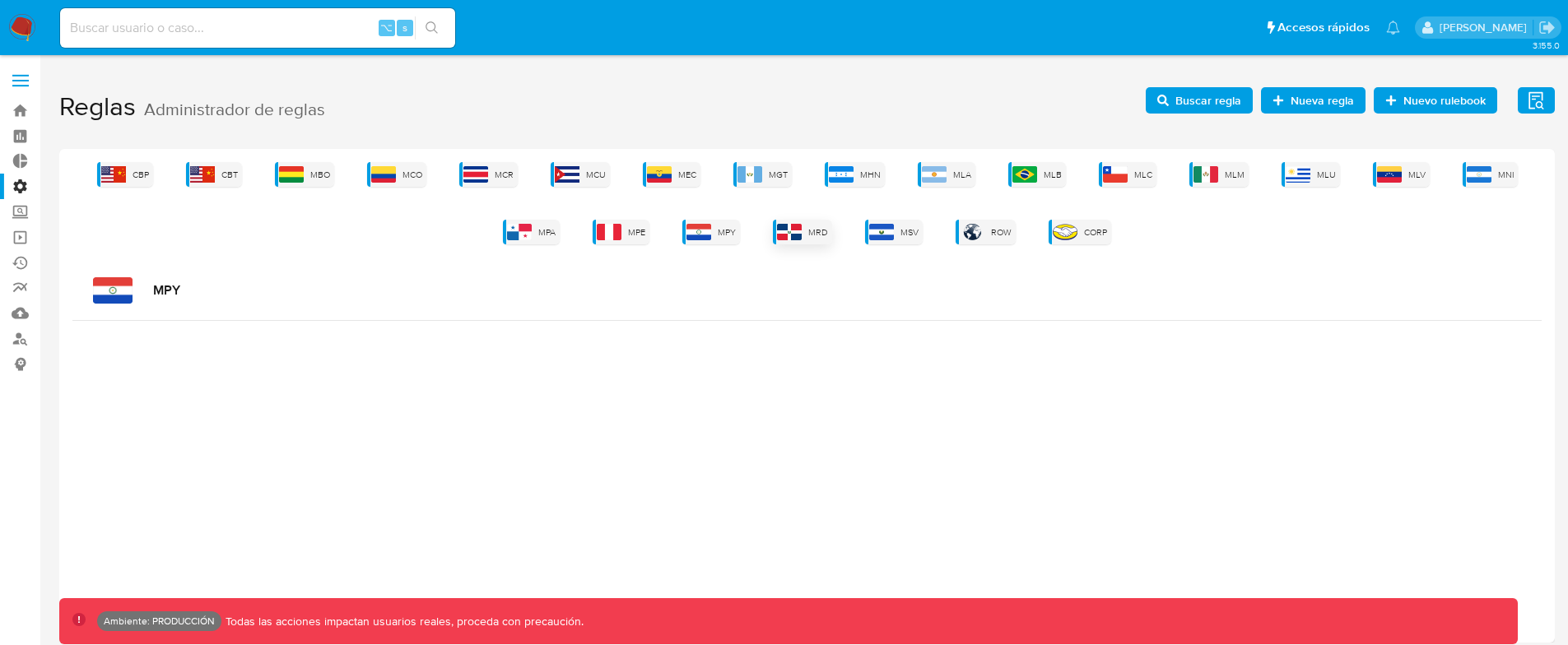
click at [801, 237] on img at bounding box center [789, 232] width 25 height 16
click at [882, 233] on img at bounding box center [882, 232] width 25 height 16
click at [983, 234] on img at bounding box center [972, 232] width 25 height 16
click at [984, 234] on img at bounding box center [972, 232] width 25 height 16
click at [1088, 233] on span "CORP" at bounding box center [1095, 232] width 23 height 13
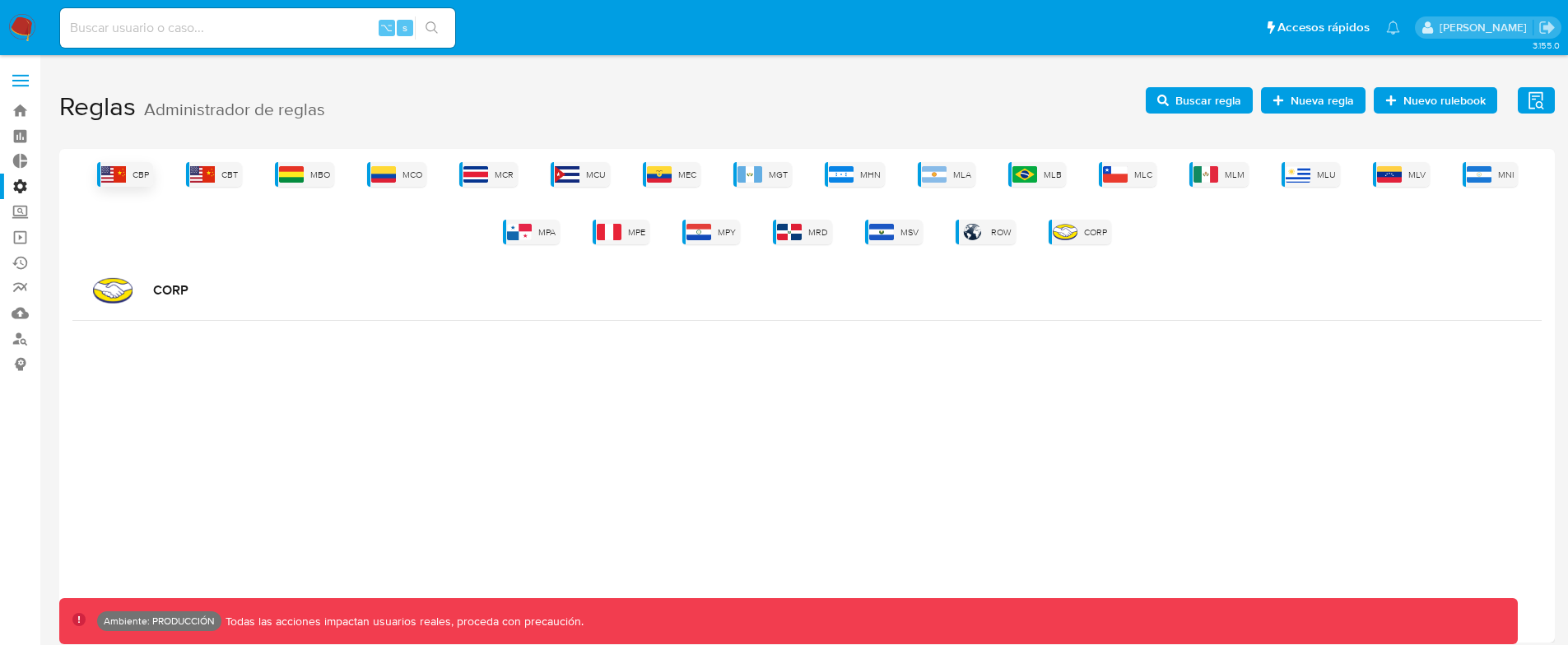
click at [107, 162] on div "CBP" at bounding box center [125, 174] width 56 height 25
click at [208, 170] on img at bounding box center [202, 174] width 25 height 16
click at [303, 171] on img at bounding box center [291, 174] width 25 height 16
click at [427, 177] on div "MCO" at bounding box center [397, 174] width 59 height 25
